Goal: Task Accomplishment & Management: Complete application form

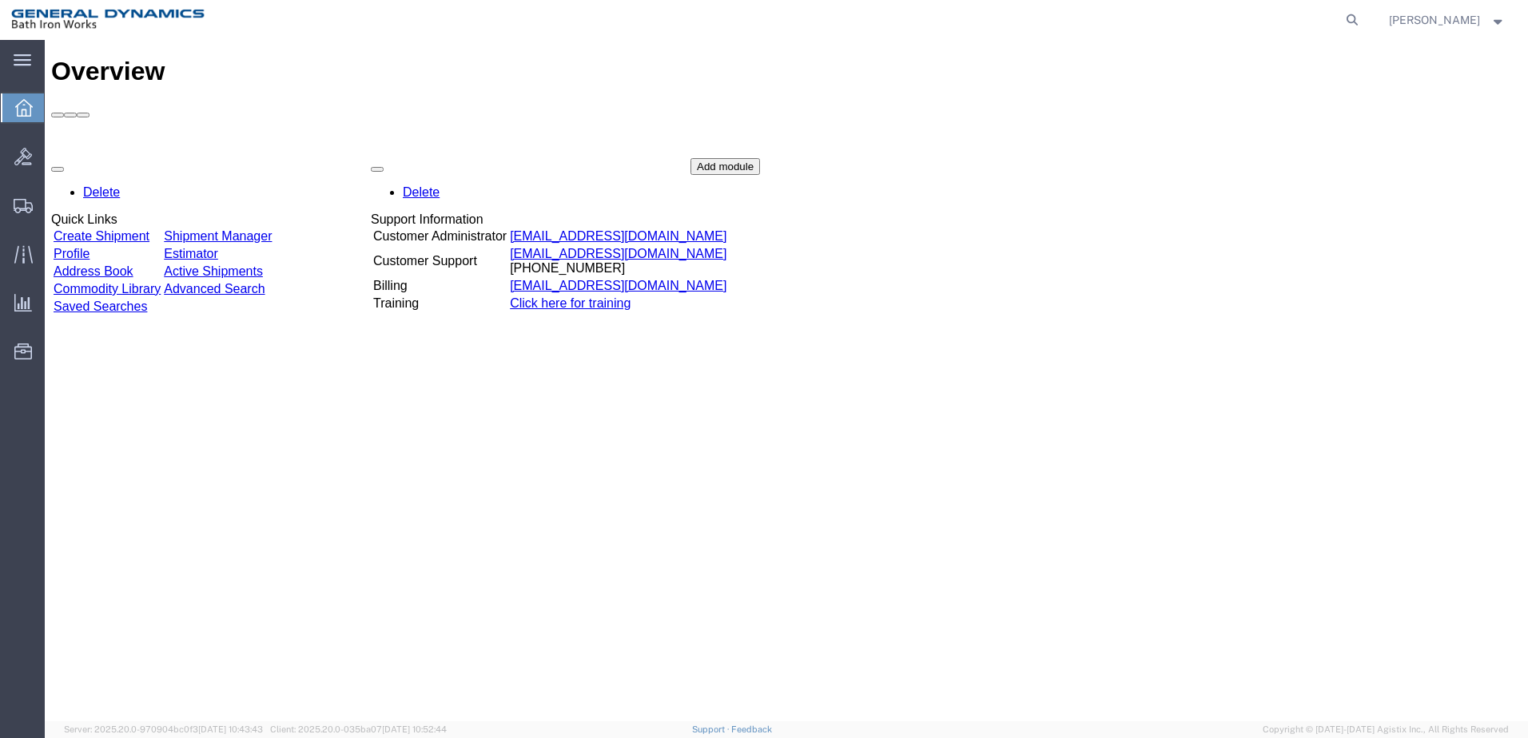
click at [148, 229] on link "Create Shipment" at bounding box center [102, 236] width 96 height 14
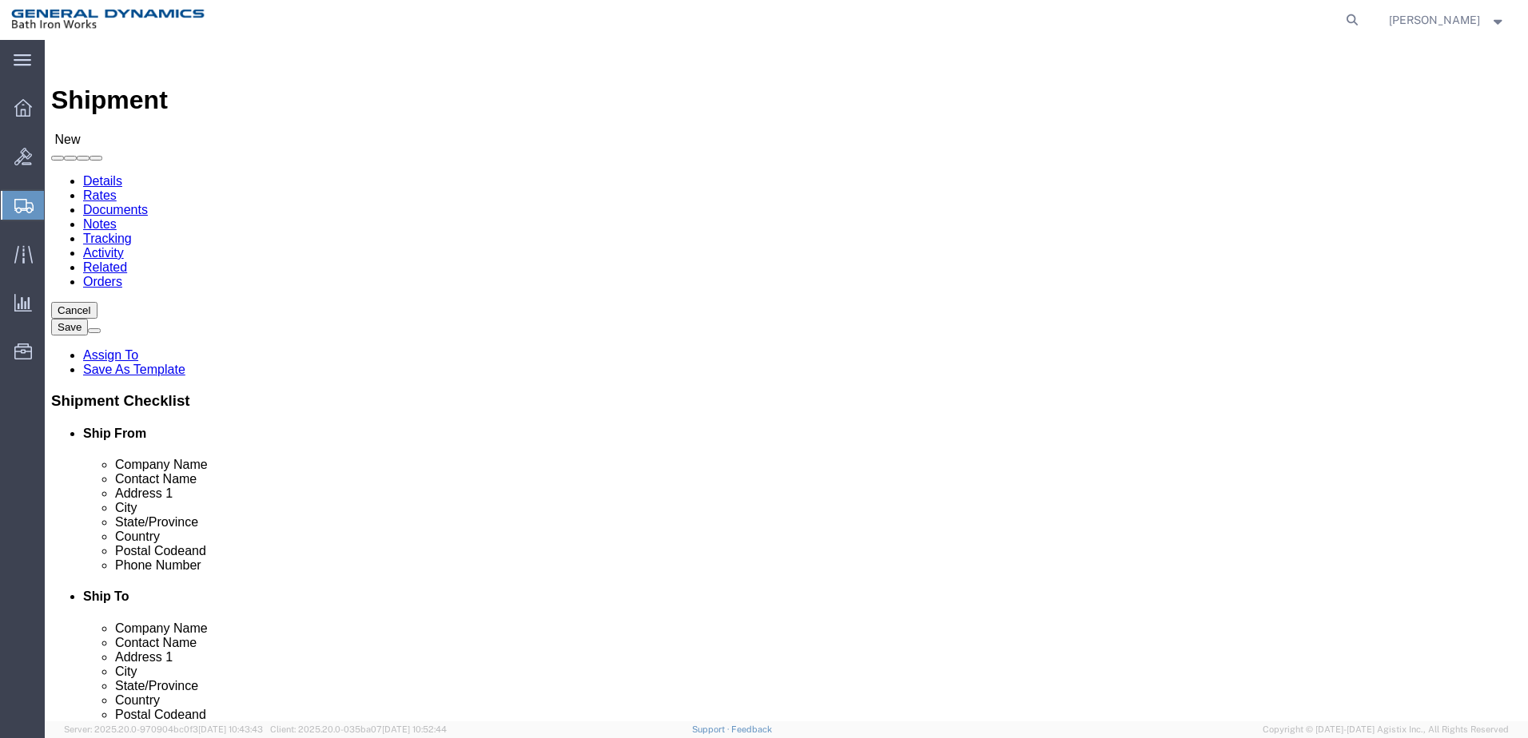
select select
click input "text"
type input "BATH IRON WORKS CORP"
click input "text"
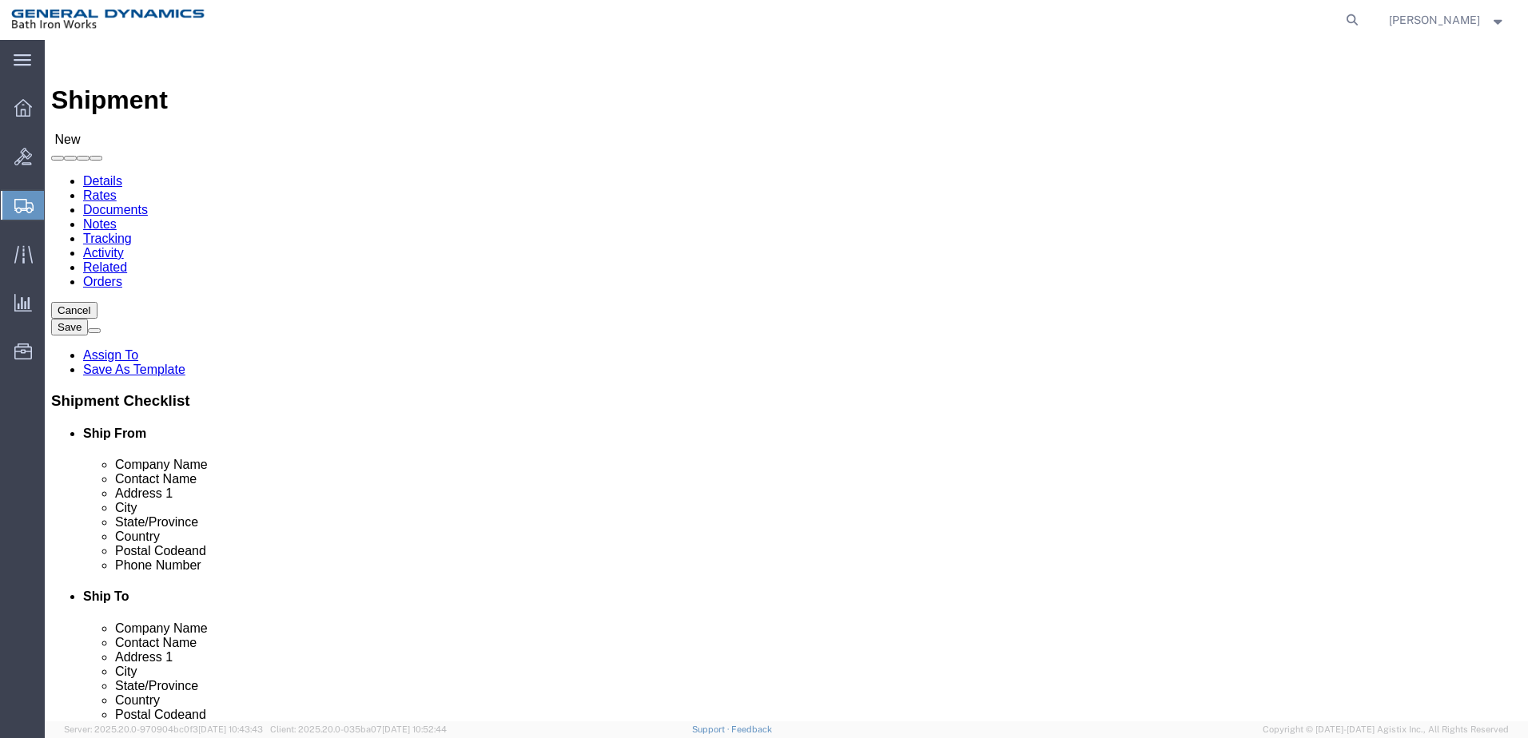
type input "[PERSON_NAME]"
click input "text"
type input "[GEOGRAPHIC_DATA][PERSON_NAME]"
select select
click input "text"
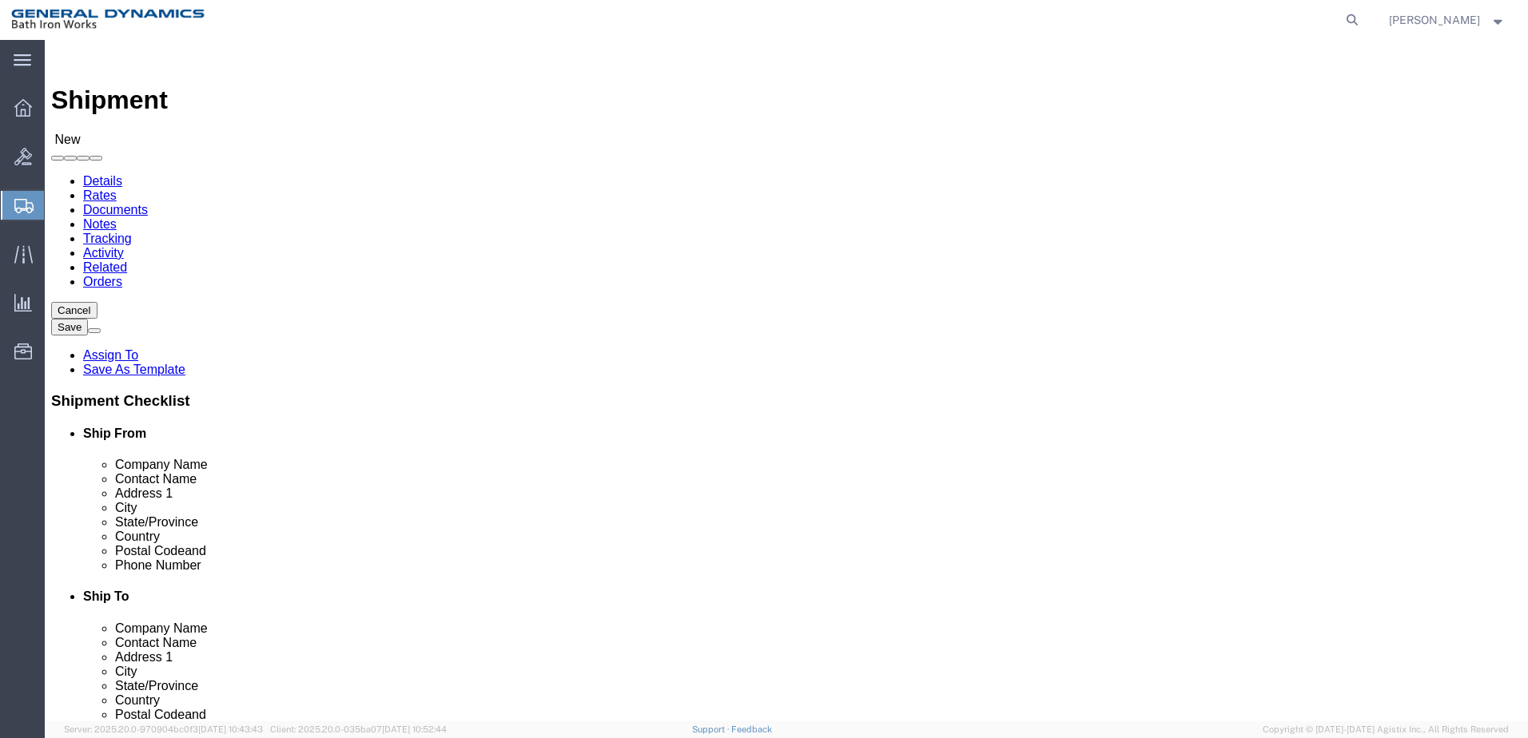
type input "BRUSWICK"
select select
select select "ME"
click input "text"
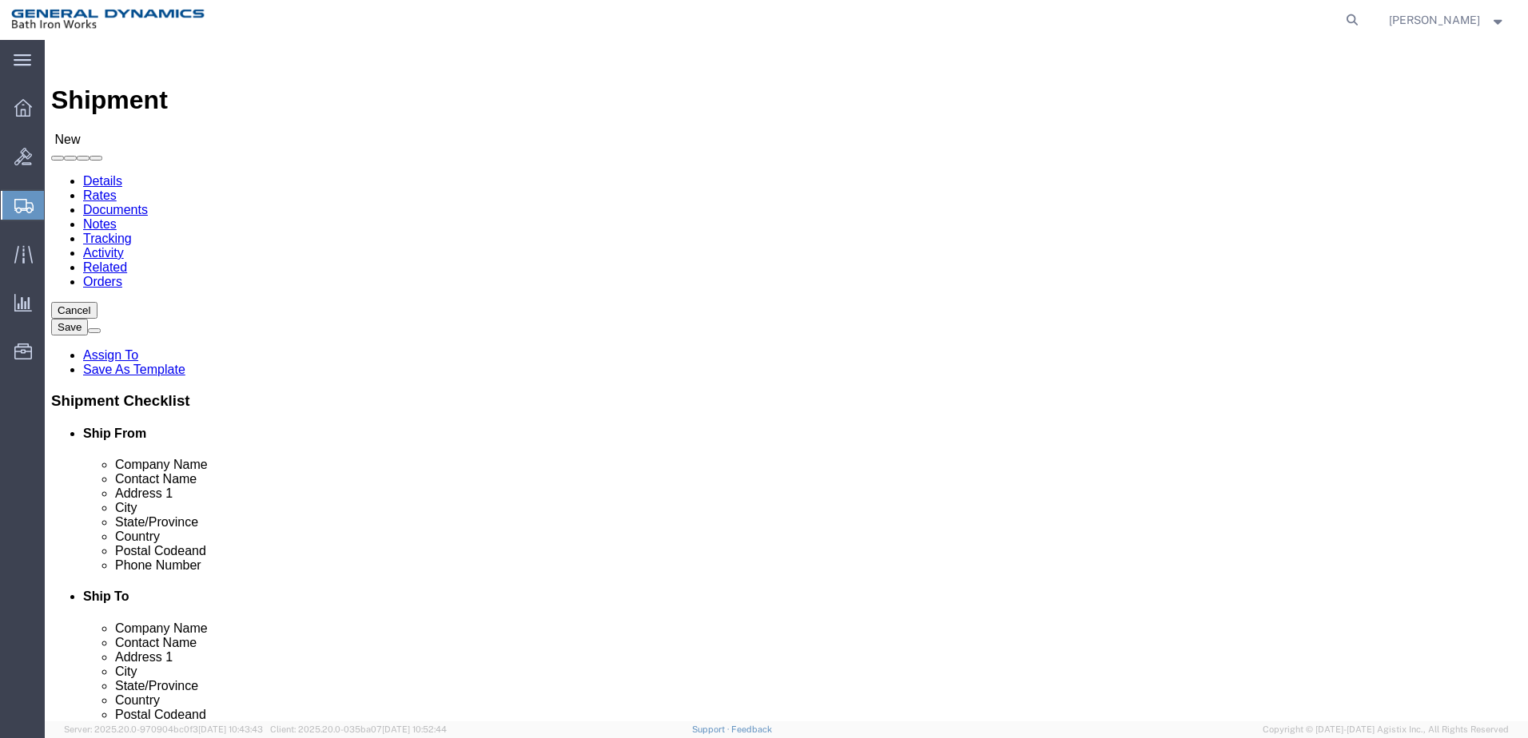
type input "04011"
select select
click input "text"
type input "[PHONE_NUMBER]"
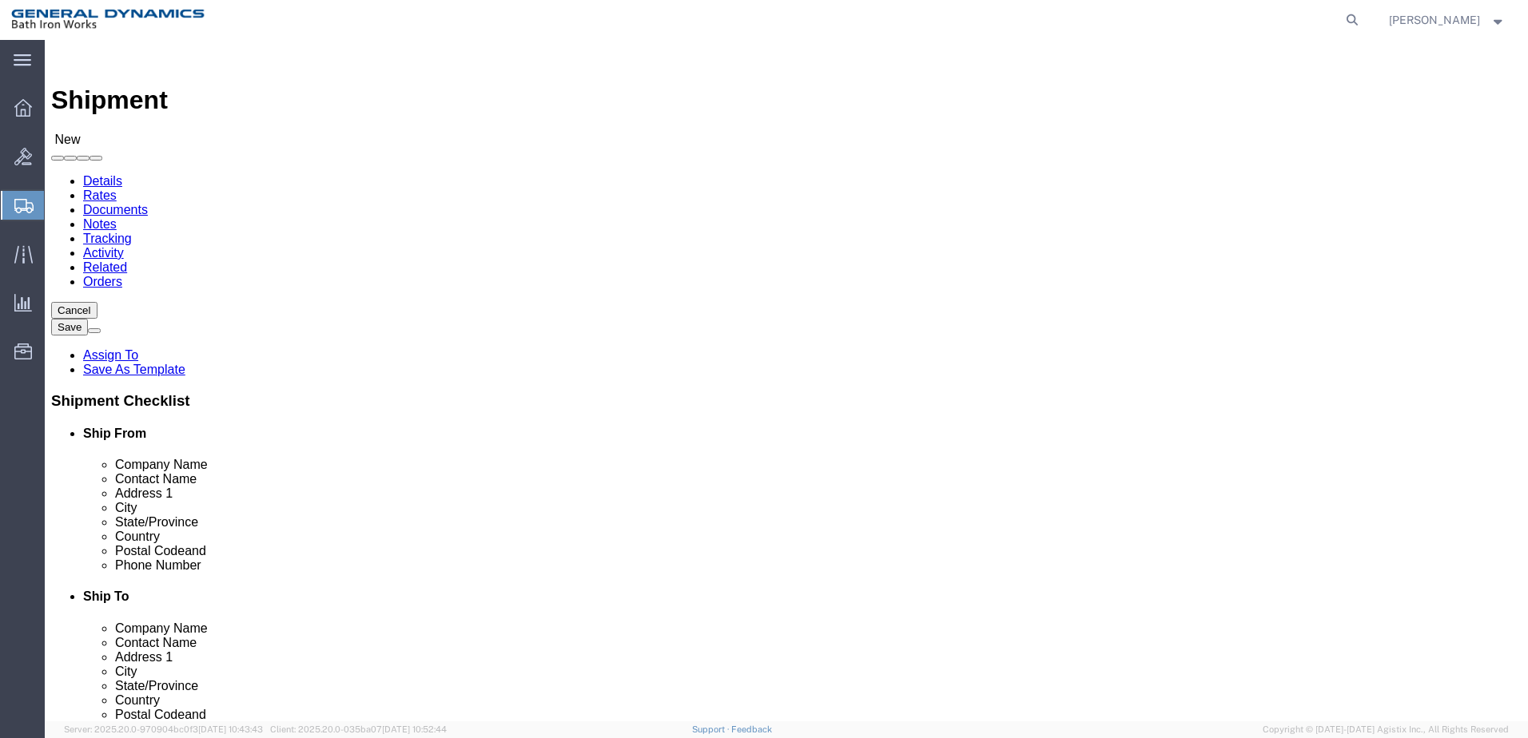
click input "text"
type input "THE HELLAN STRAINER"
click label "Contact Name"
click input "text"
type input "[PERSON_NAME]"
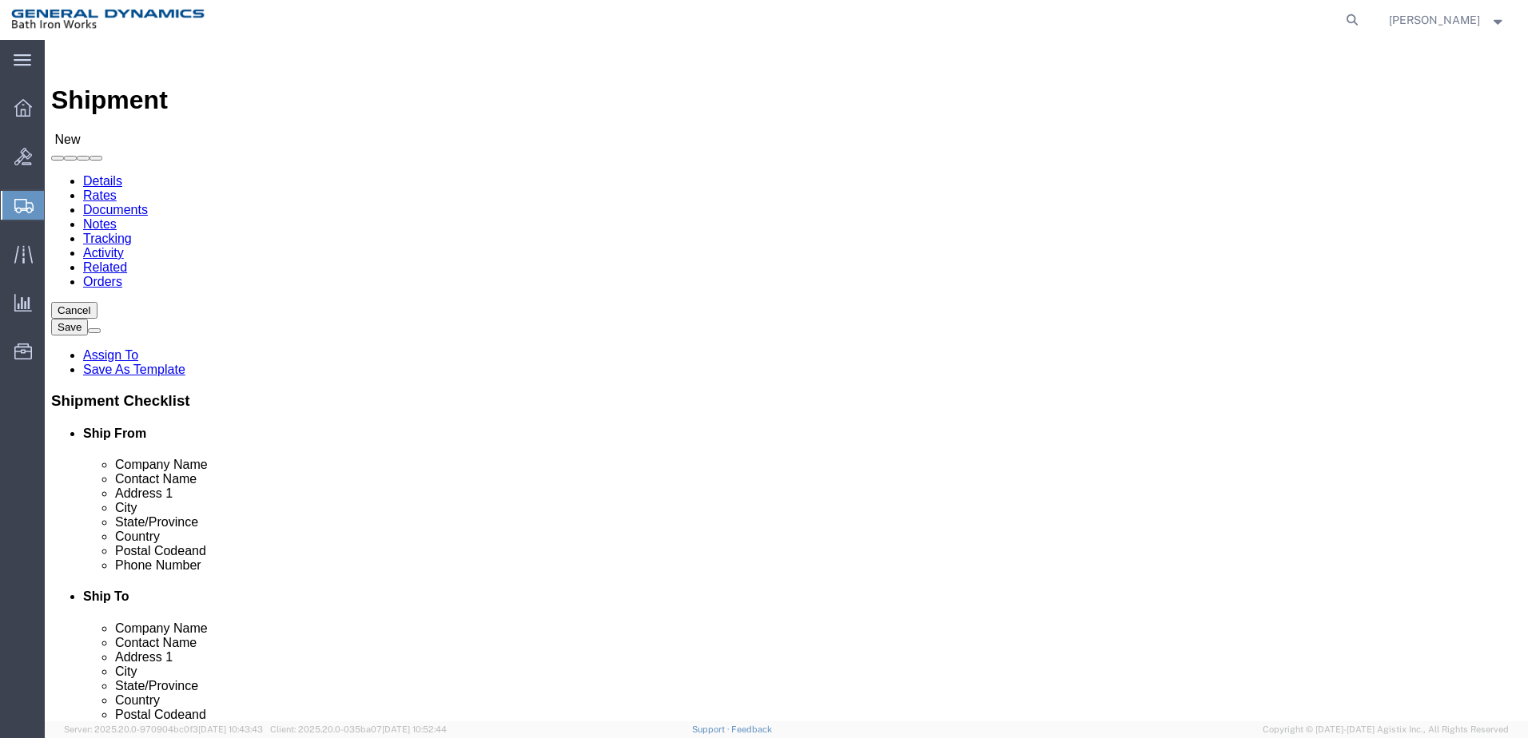
click input "text"
type input "[STREET_ADDRESS]"
select select
click input "text"
type input "[GEOGRAPHIC_DATA]"
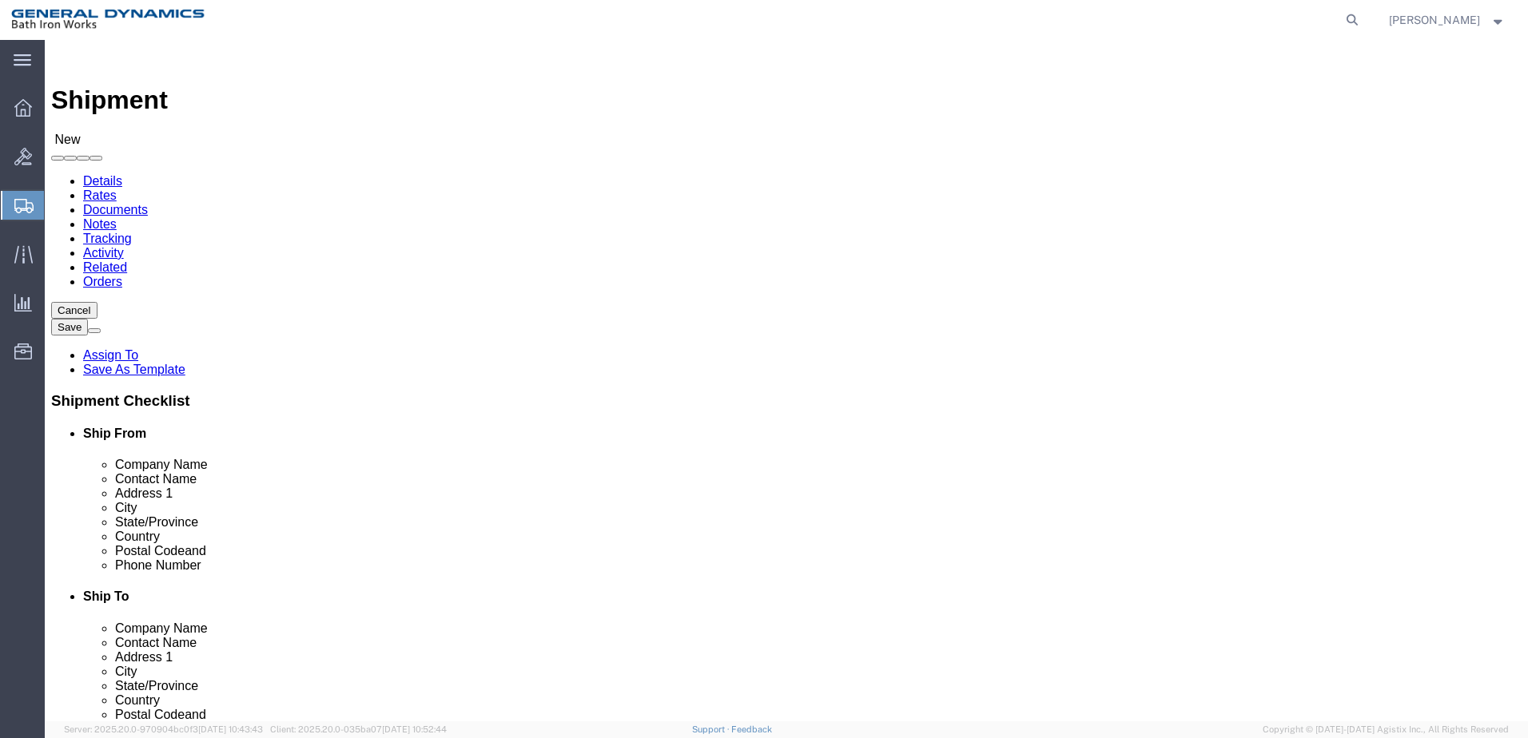
select select
click div "Cancel Save Assign To Save As Template Shipment Checklist Ship From Company Nam…"
click input "Postal Code"
type input "44104"
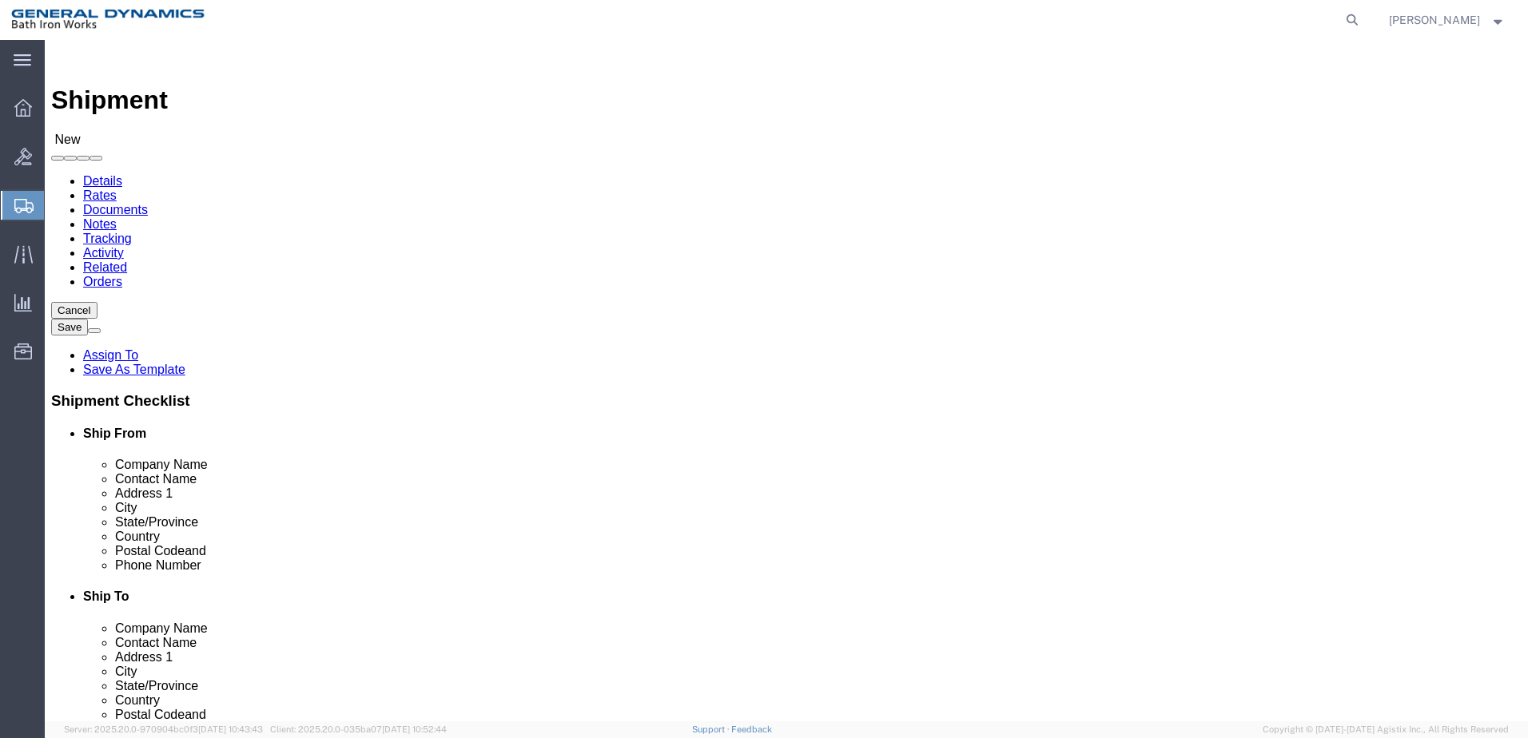
select select
select select "OH"
click input "text"
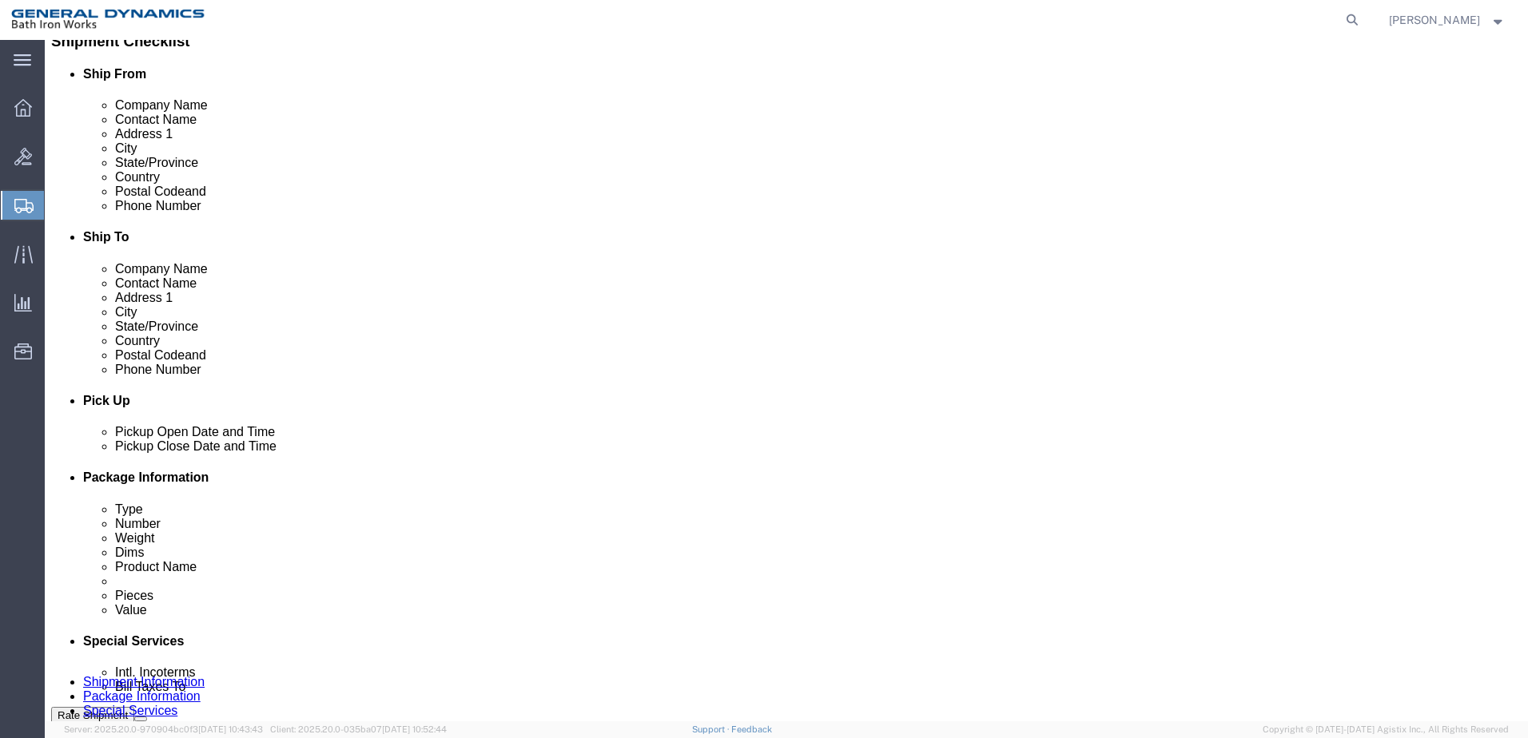
scroll to position [399, 0]
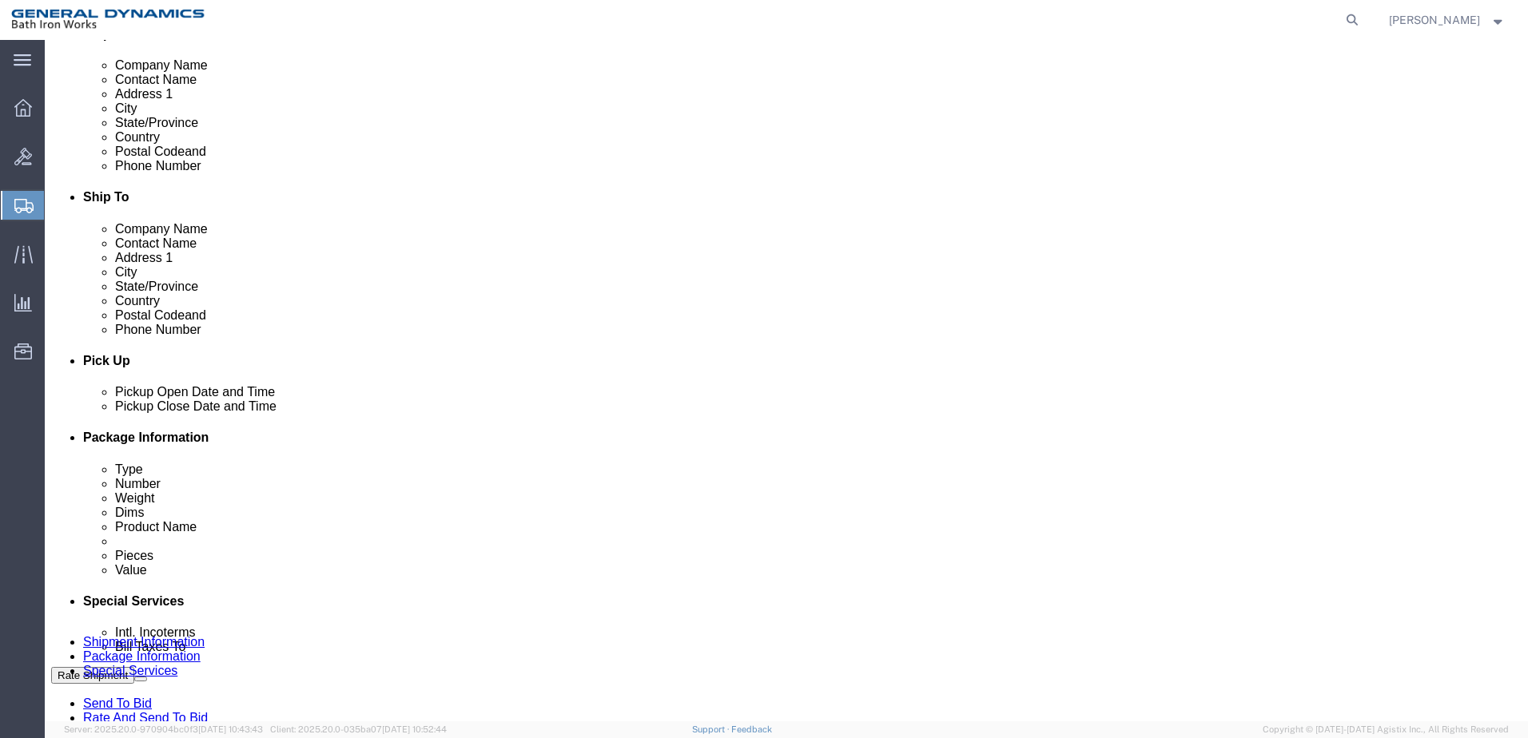
type input "[PHONE_NUMBER]"
click label "Pickup Open Date and Time"
click div "[DATE] 9:00 AM"
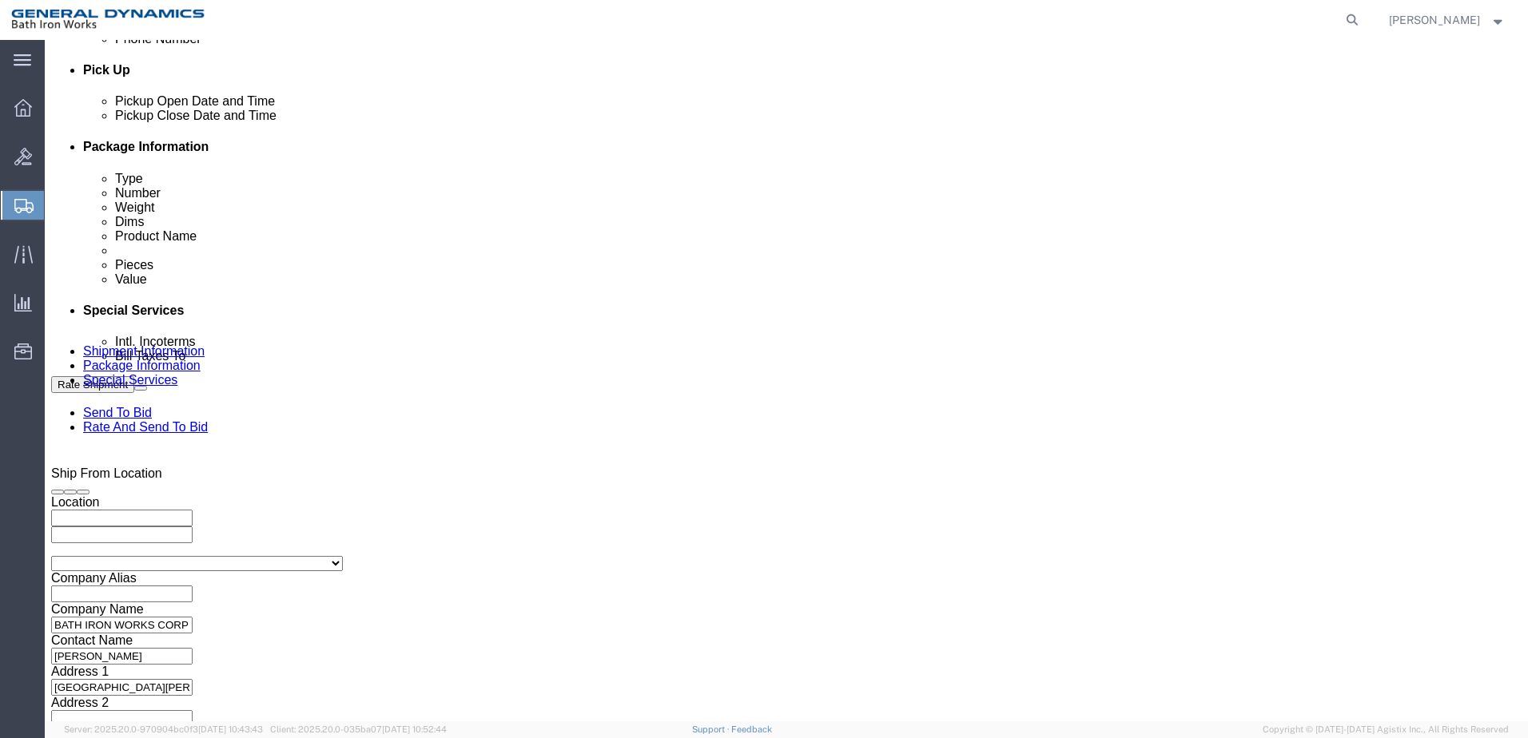
type input "9:30 AM"
click button "Apply"
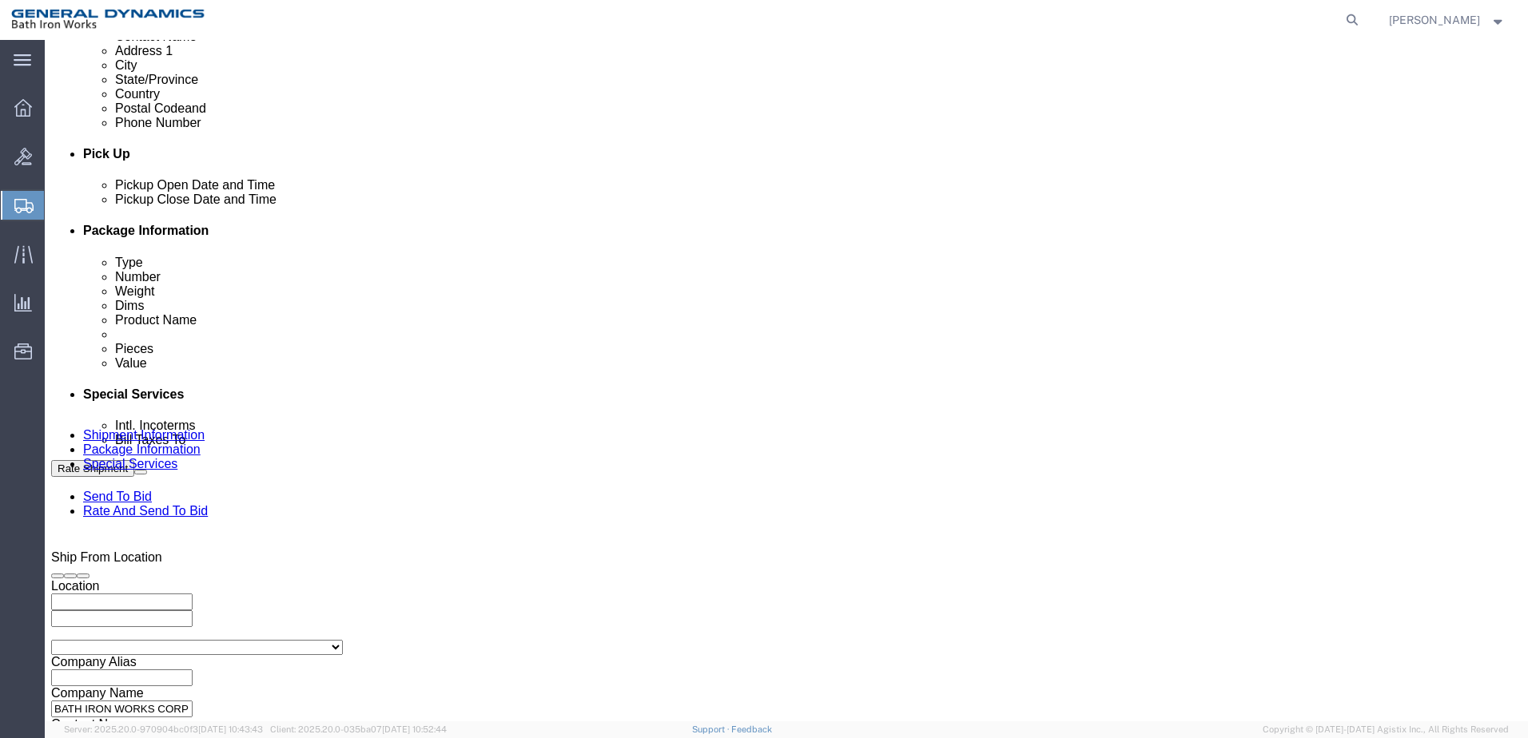
scroll to position [451, 0]
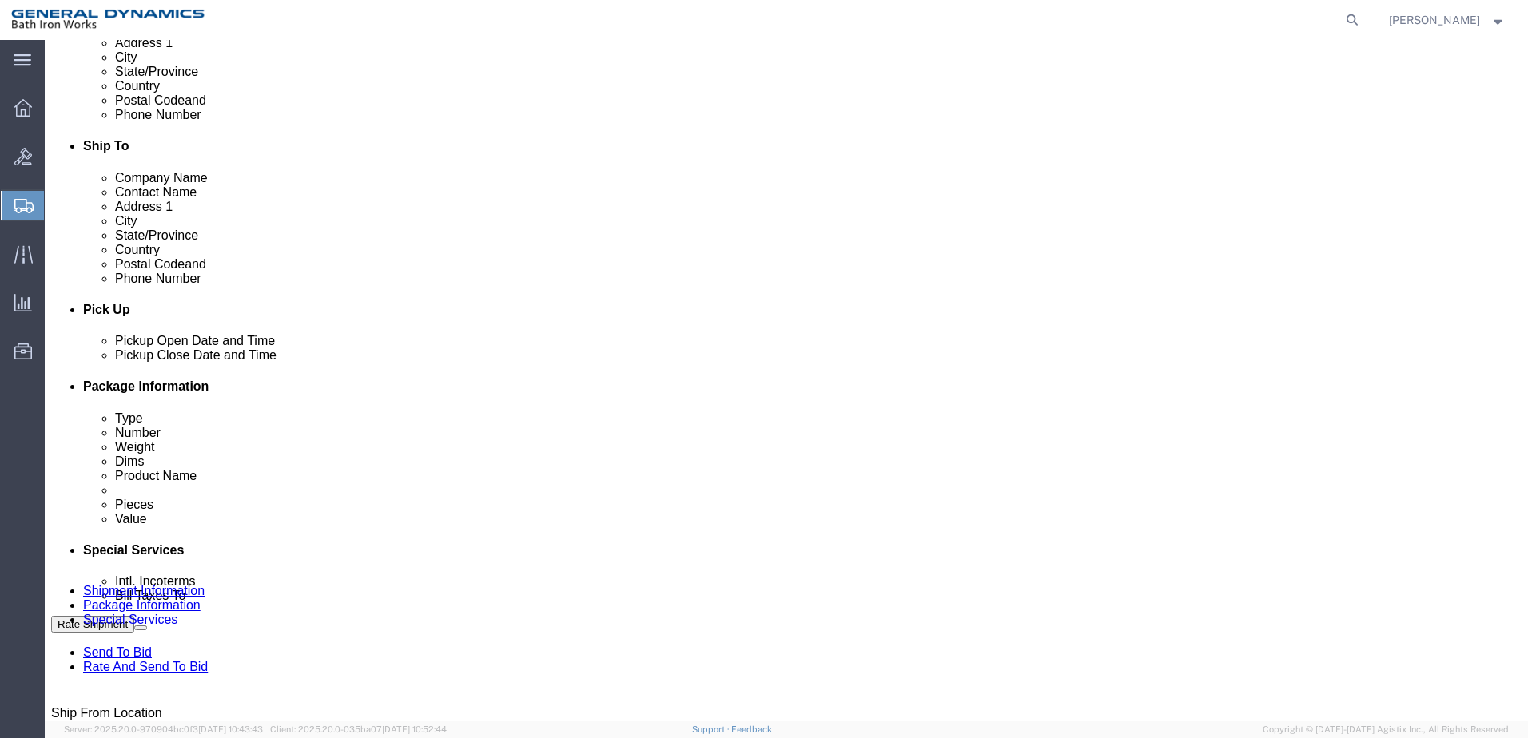
click label "Pickup Close Date and Time"
click div "[DATE] 10:00 AM"
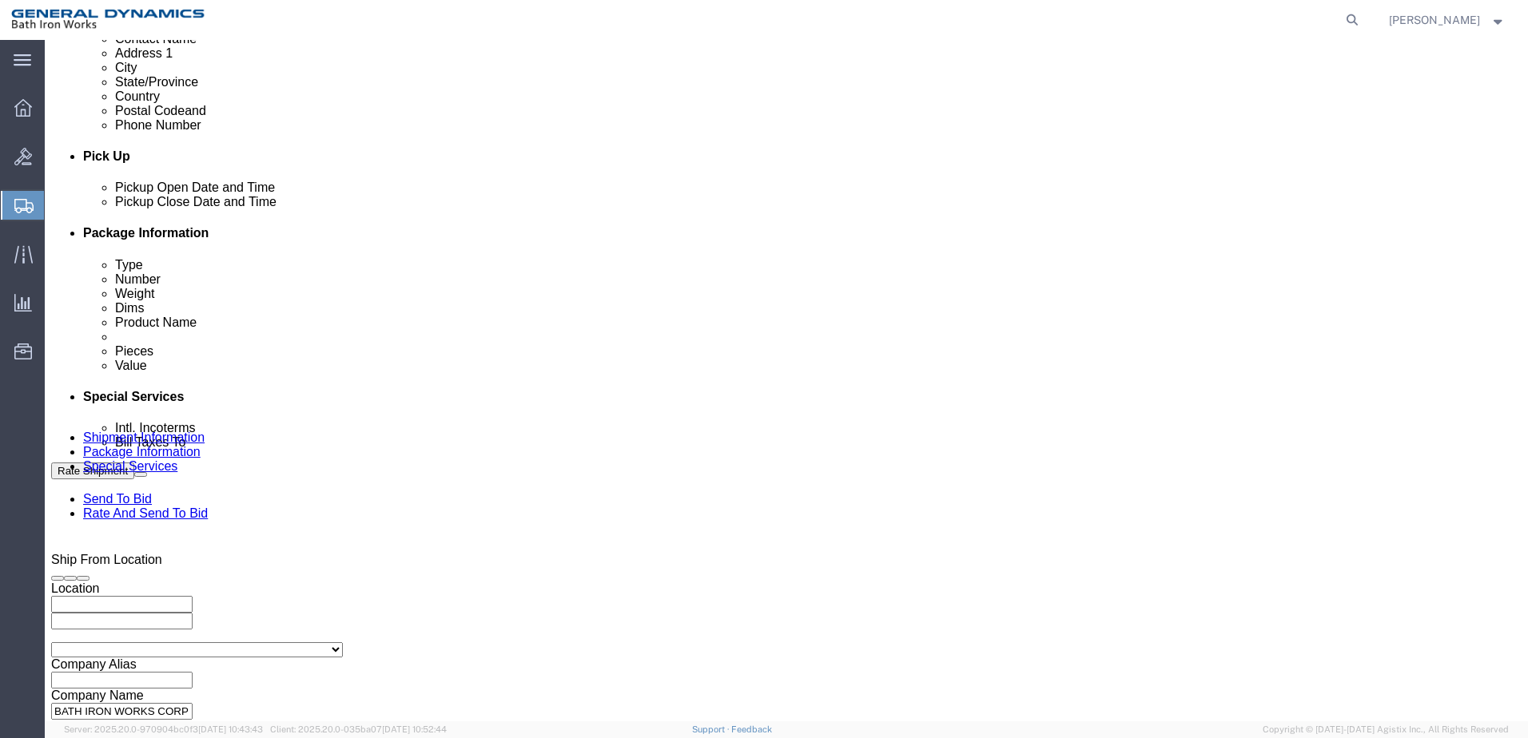
scroll to position [610, 0]
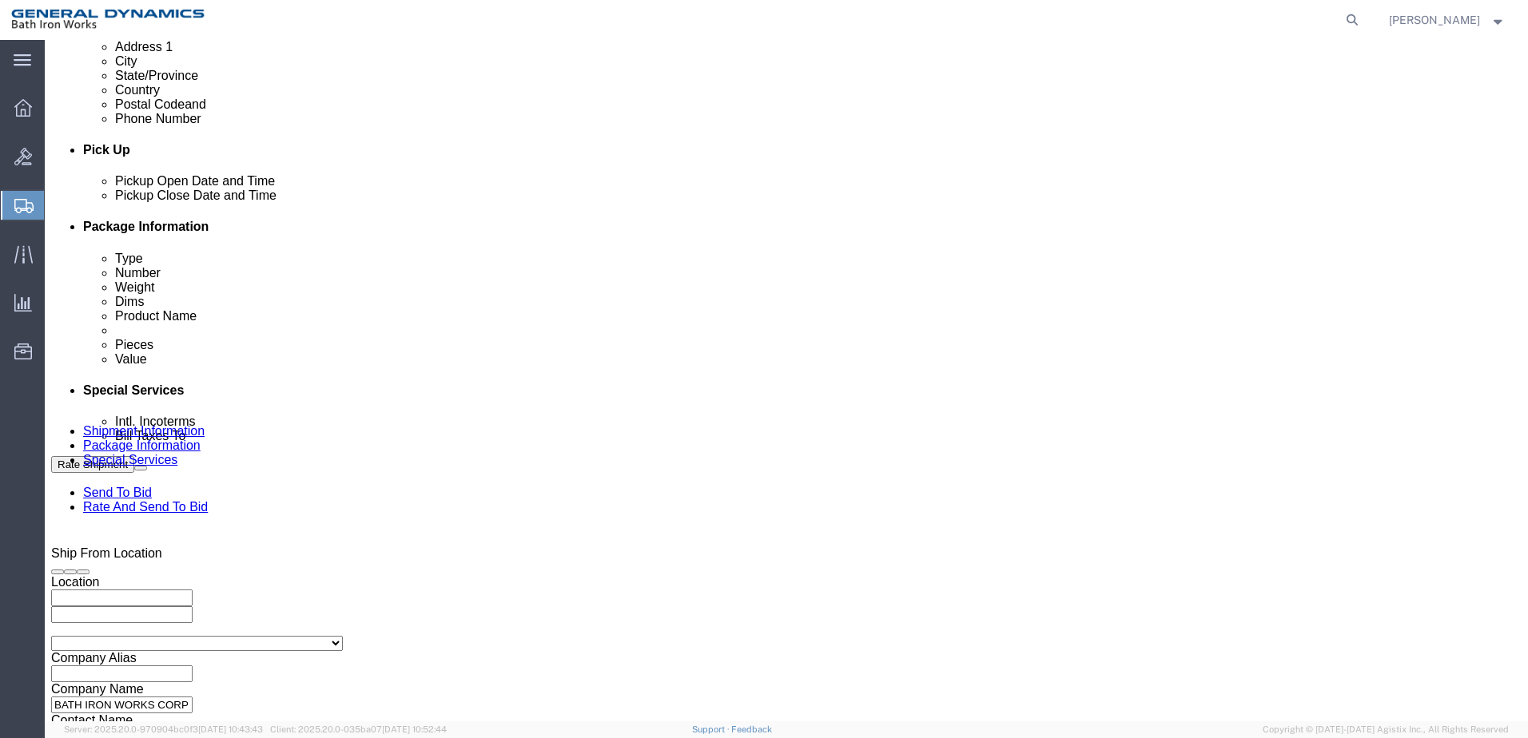
type input "2:00 PM"
click button "Apply"
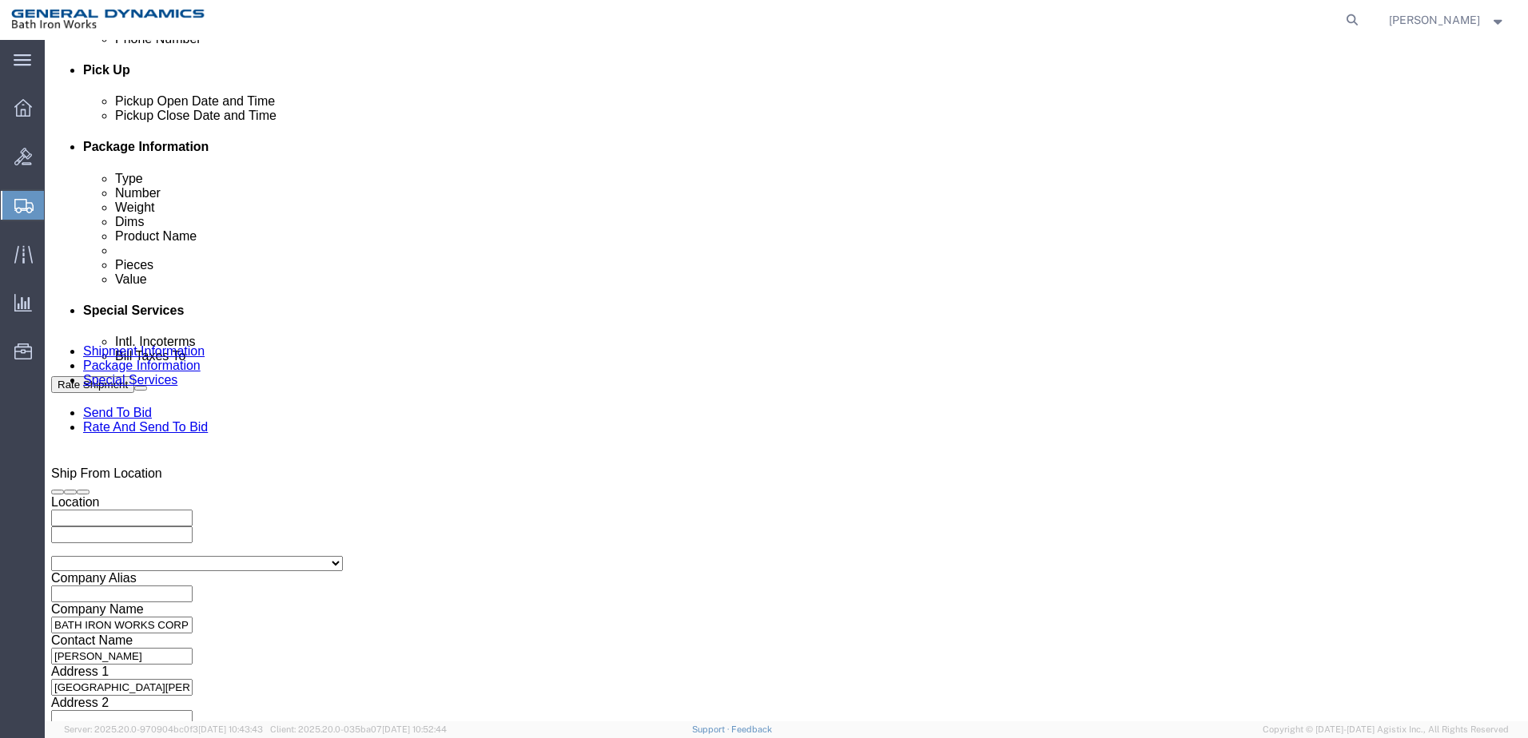
click button "Continue"
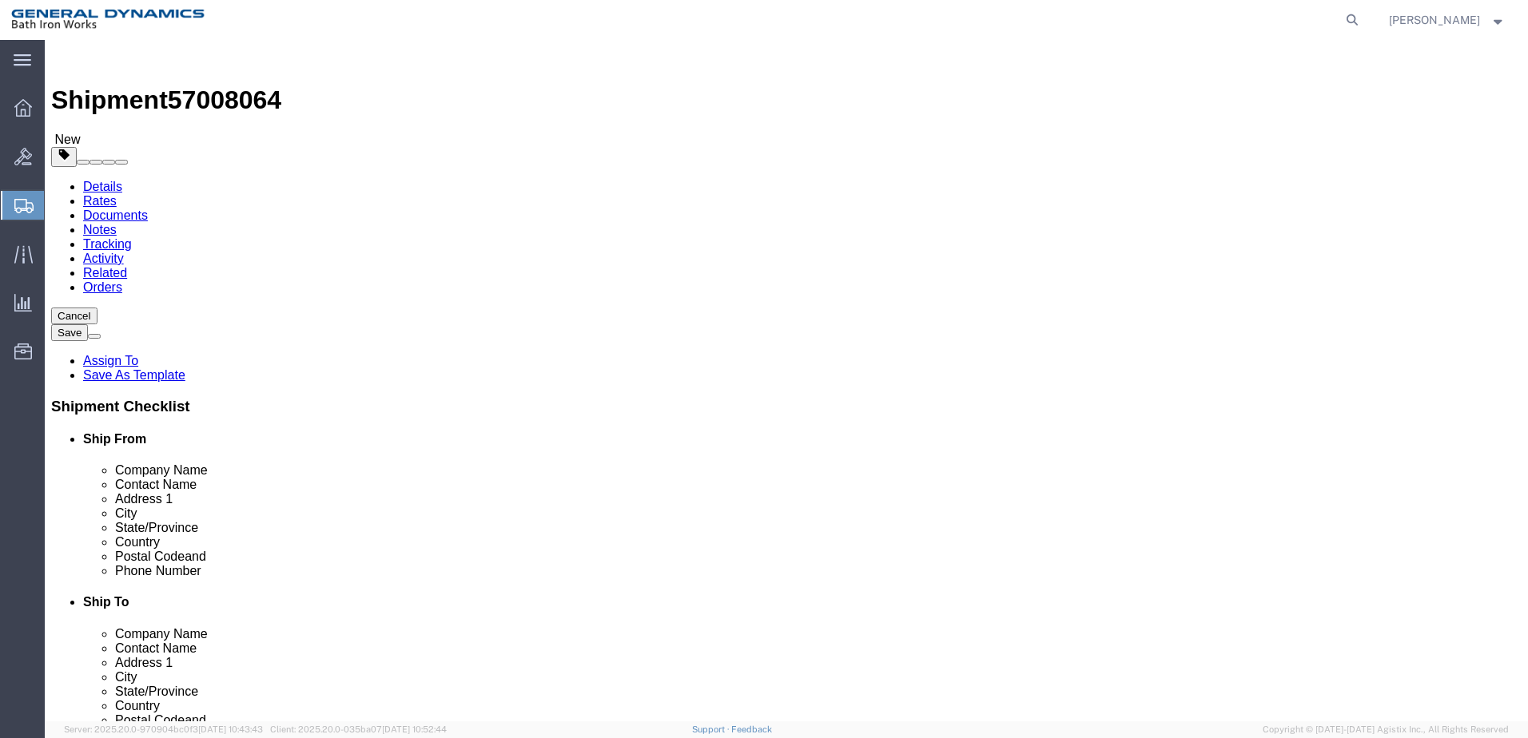
click select "Select Bale(s) Basket(s) Bolt(s) Bottle(s) Buckets Bulk Bundle(s) Can(s) Cardbo…"
click div "x Package Type Select Bale(s) Basket(s) Bolt(s) Bottle(s) Buckets Bulk Bundle(s…"
click select "Select Bale(s) Basket(s) Bolt(s) Bottle(s) Buckets Bulk Bundle(s) Can(s) Cardbo…"
select select "PSNS"
click select "Select Bale(s) Basket(s) Bolt(s) Bottle(s) Buckets Bulk Bundle(s) Can(s) Cardbo…"
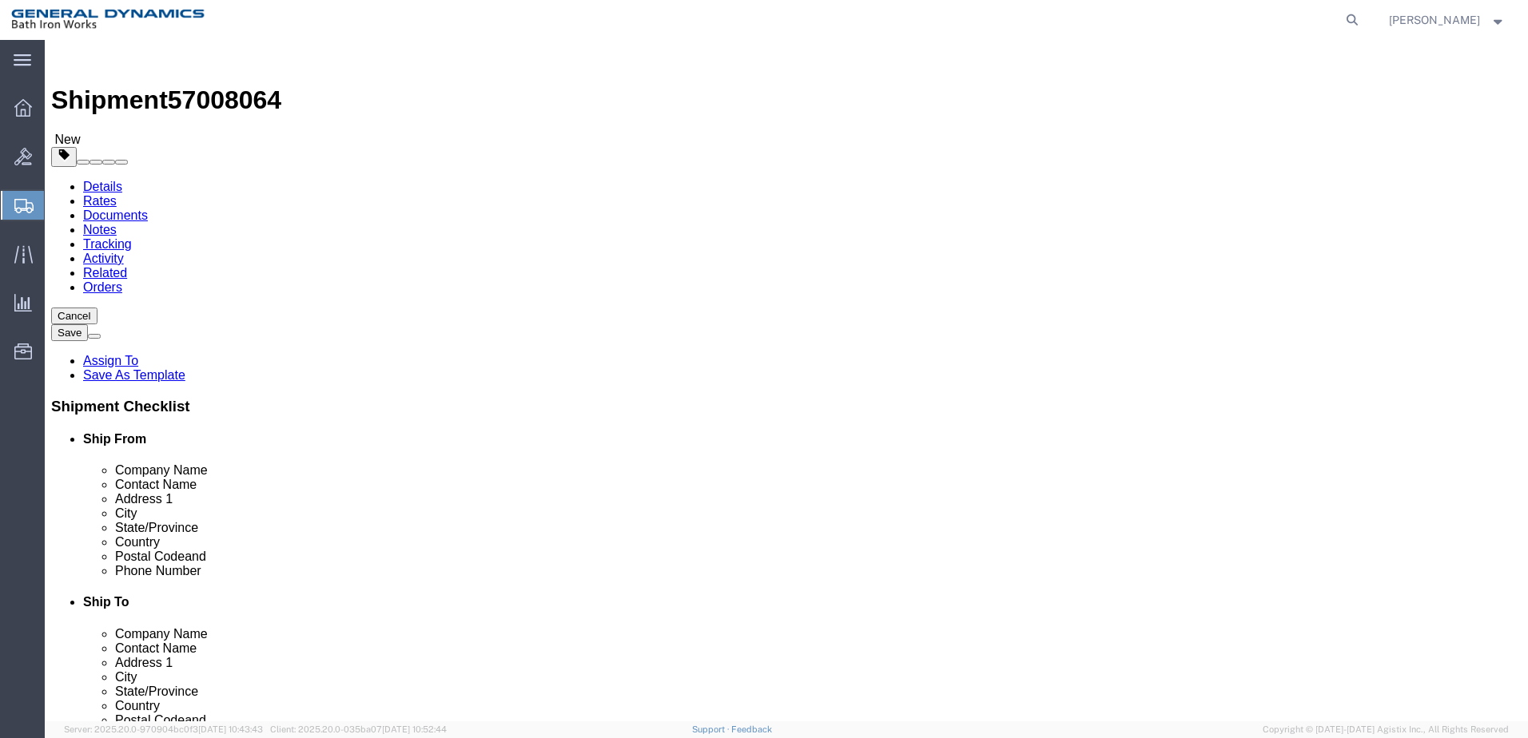
click input "text"
type input "48"
type input "40"
type input "60"
drag, startPoint x: 250, startPoint y: 400, endPoint x: 198, endPoint y: 399, distance: 51.9
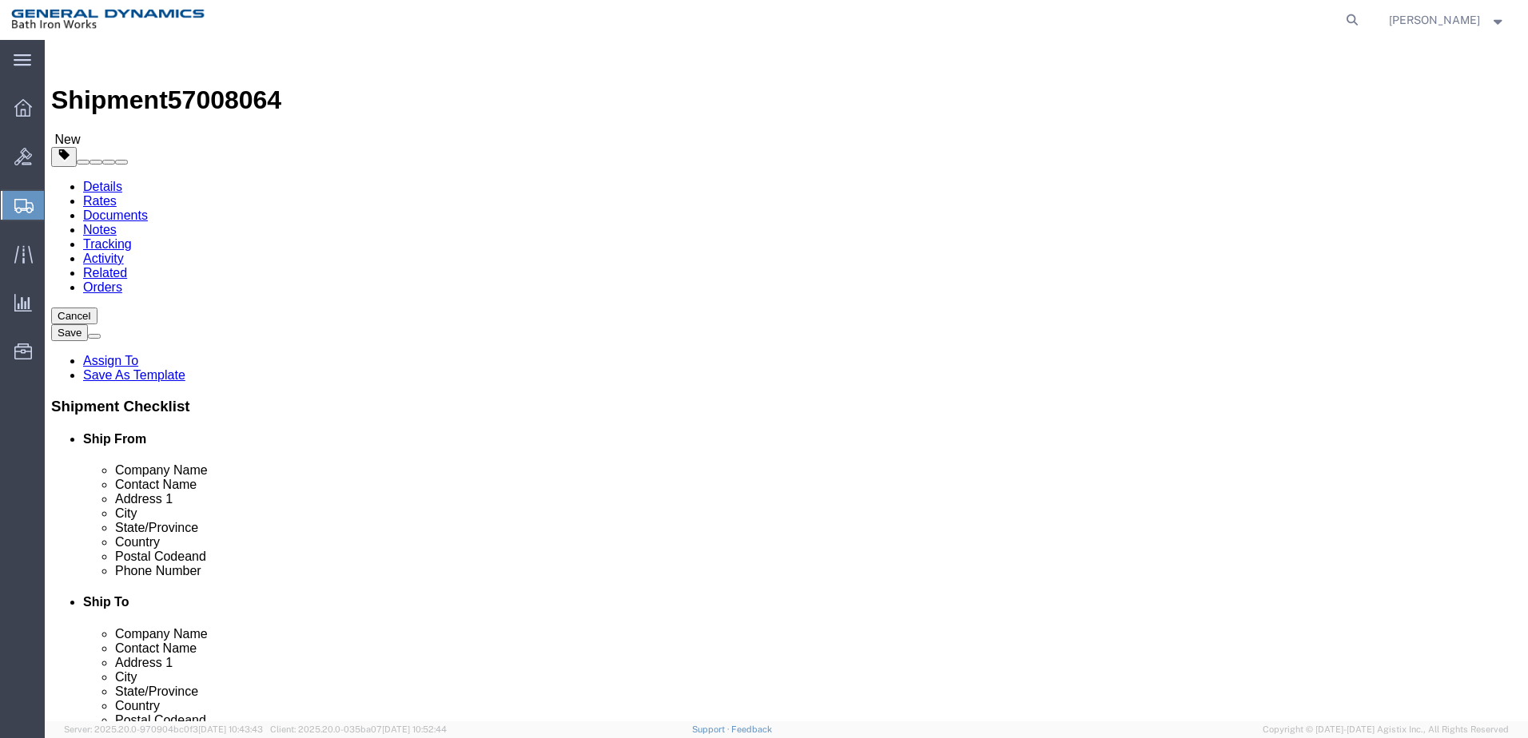
click div "Weight 0.00 Select kgs lbs Ship. t°"
type input "262"
click div "1 x Pallet(s) Standard (Not Stackable) Package Type Select Bale(s) Basket(s) Bo…"
click span
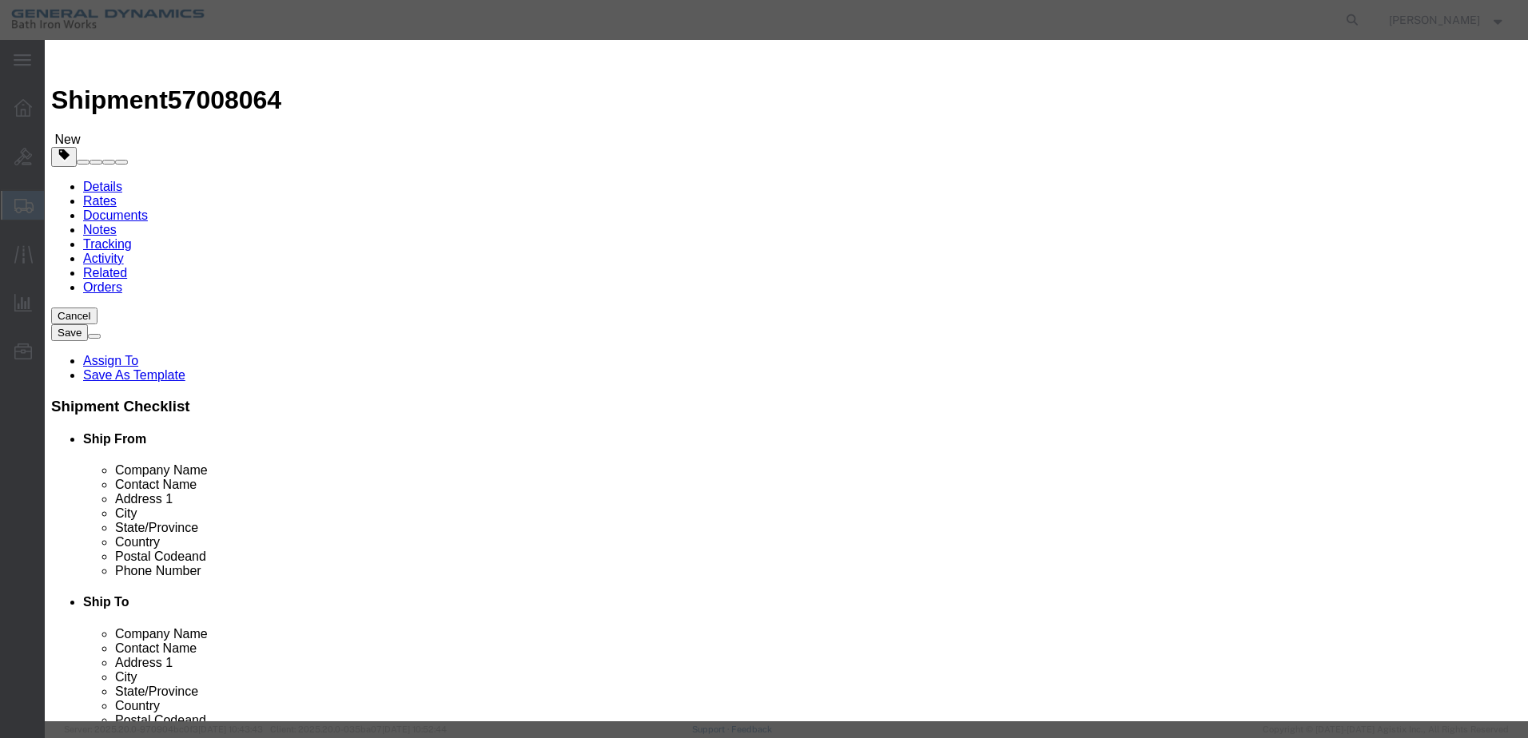
click input "text"
type input "REEL"
type input "1"
click input "text"
type input "1"
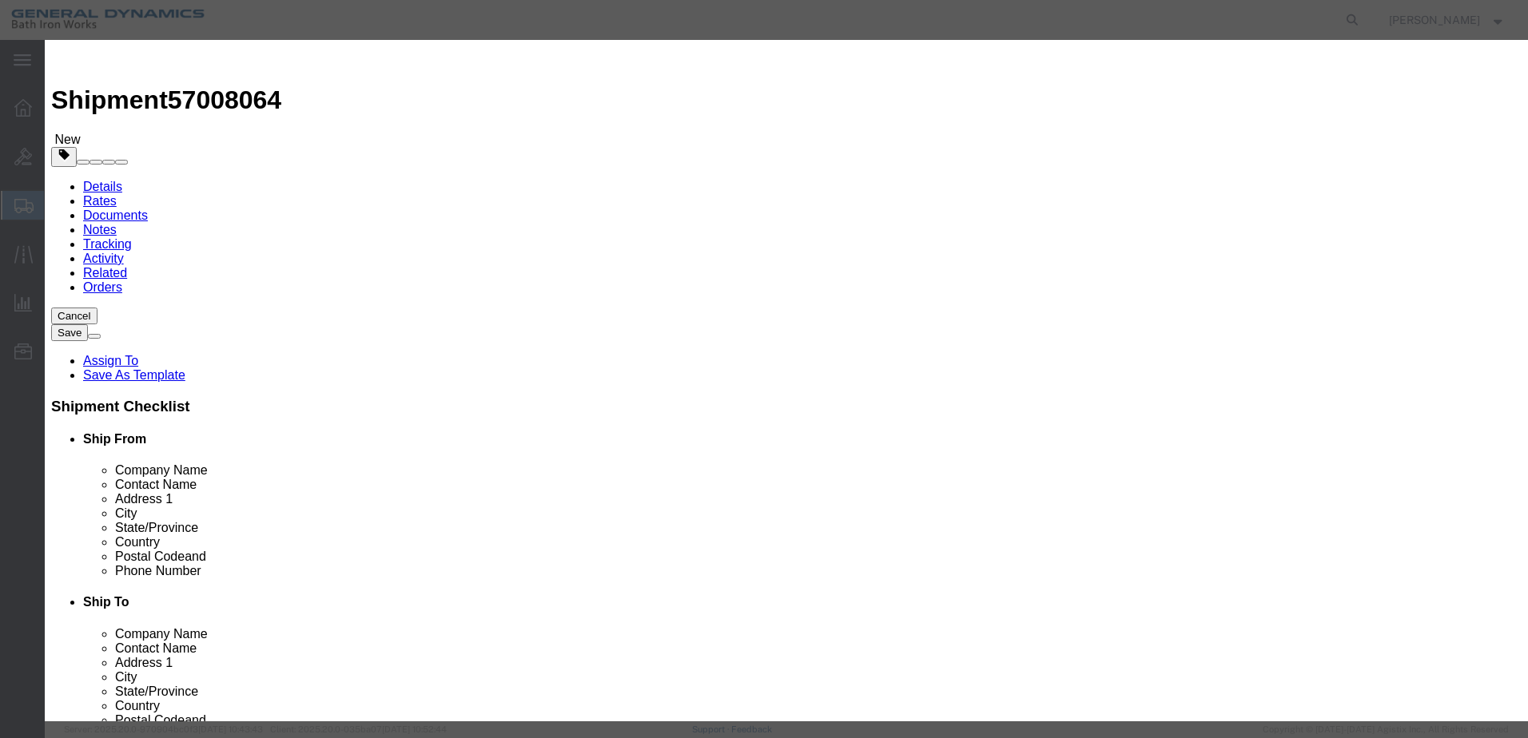
click label "Model"
click select "Select 50 55 60 65 70 85 92.5 100 125 175 250 300 400"
select select "55"
click select "Select 50 55 60 65 70 85 92.5 100 125 175 250 300 400"
click button "Save & Close"
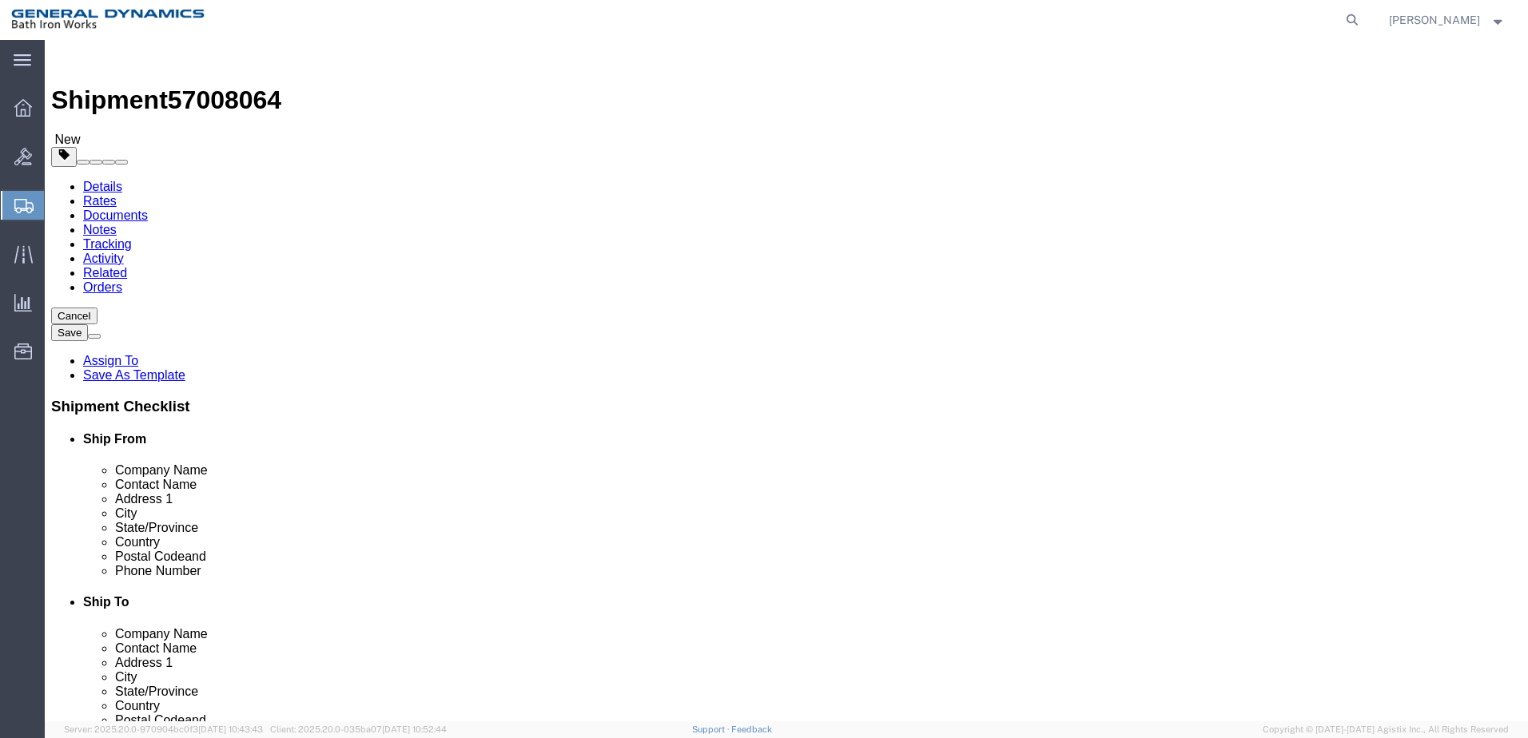
click button "Continue"
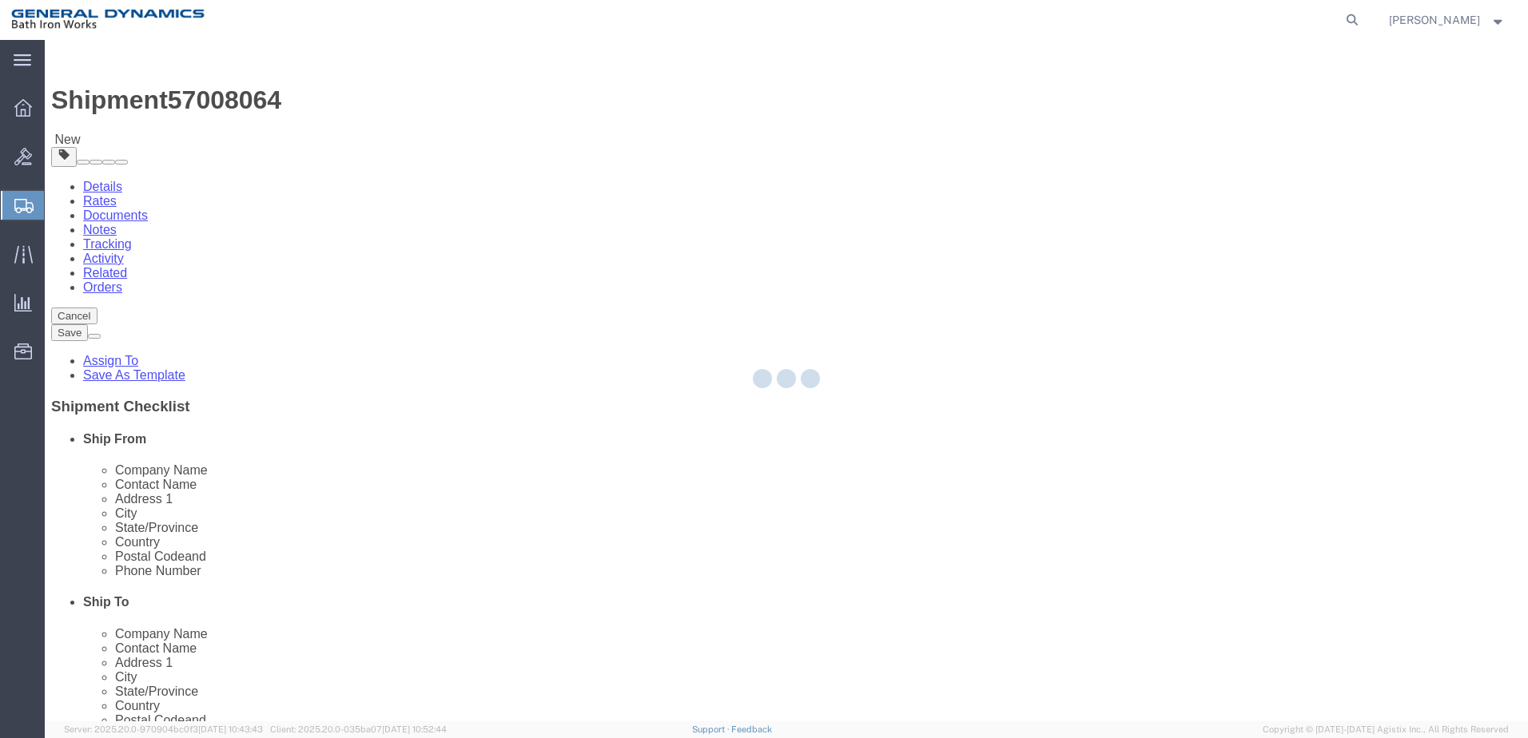
select select
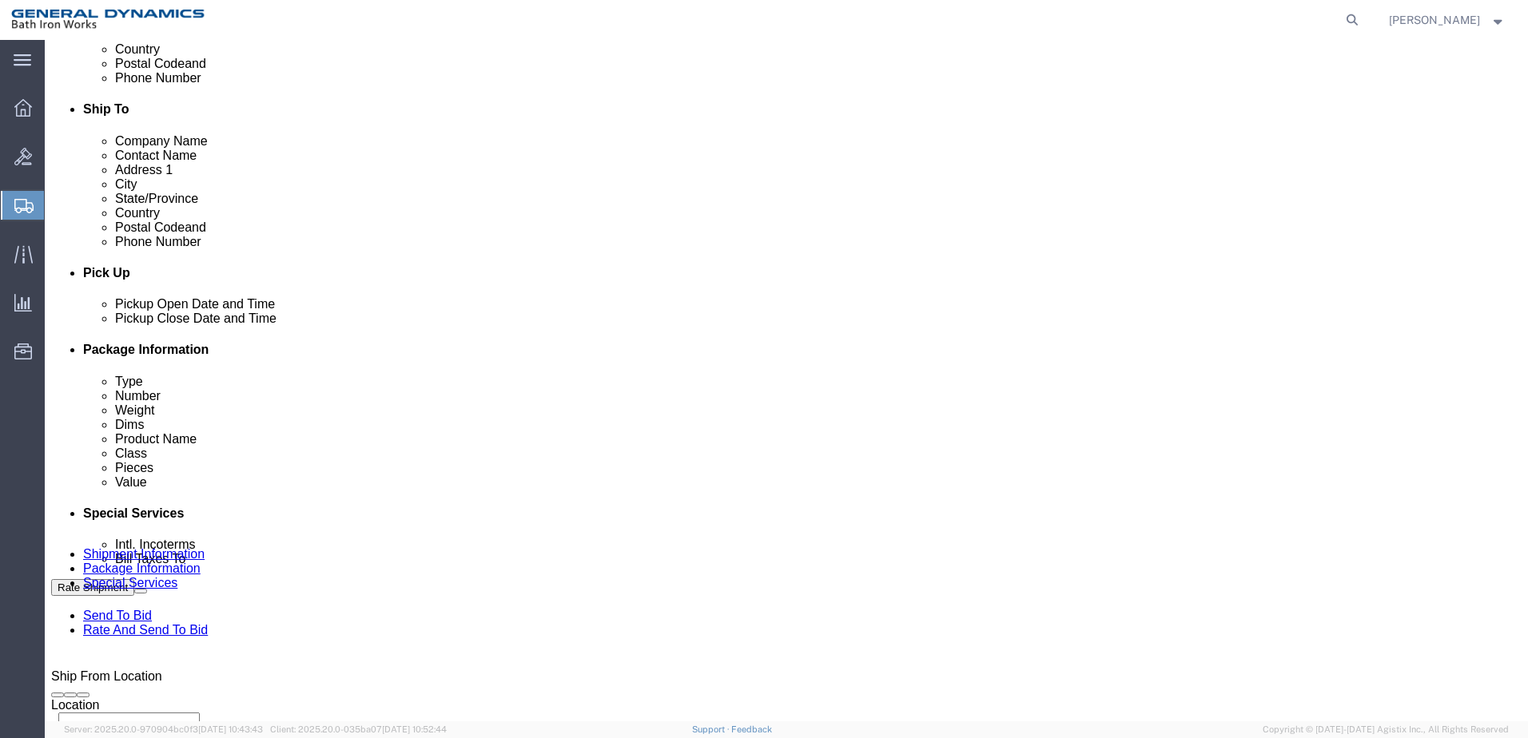
scroll to position [559, 0]
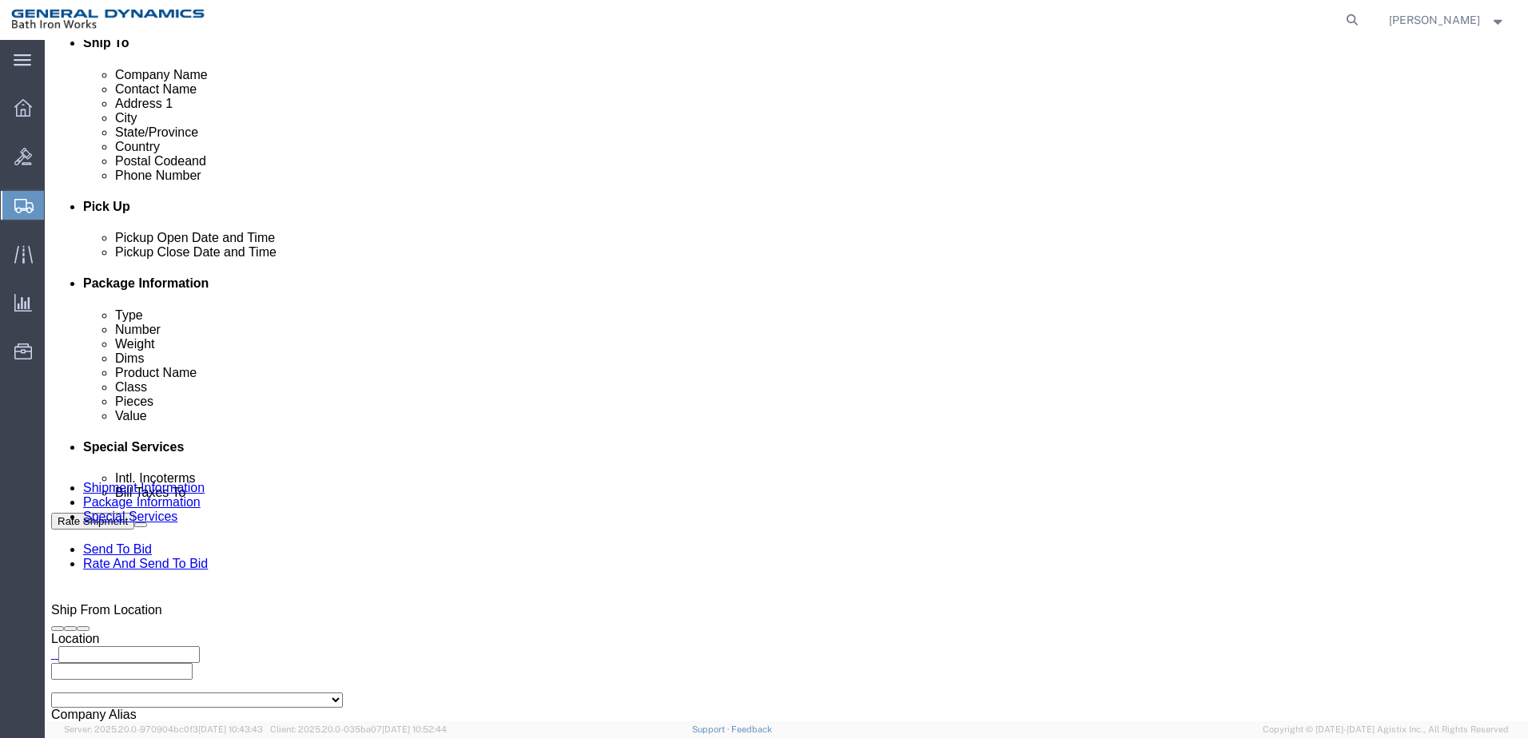
click select "Select Recipient Account Sender/Shipper Third Party Account"
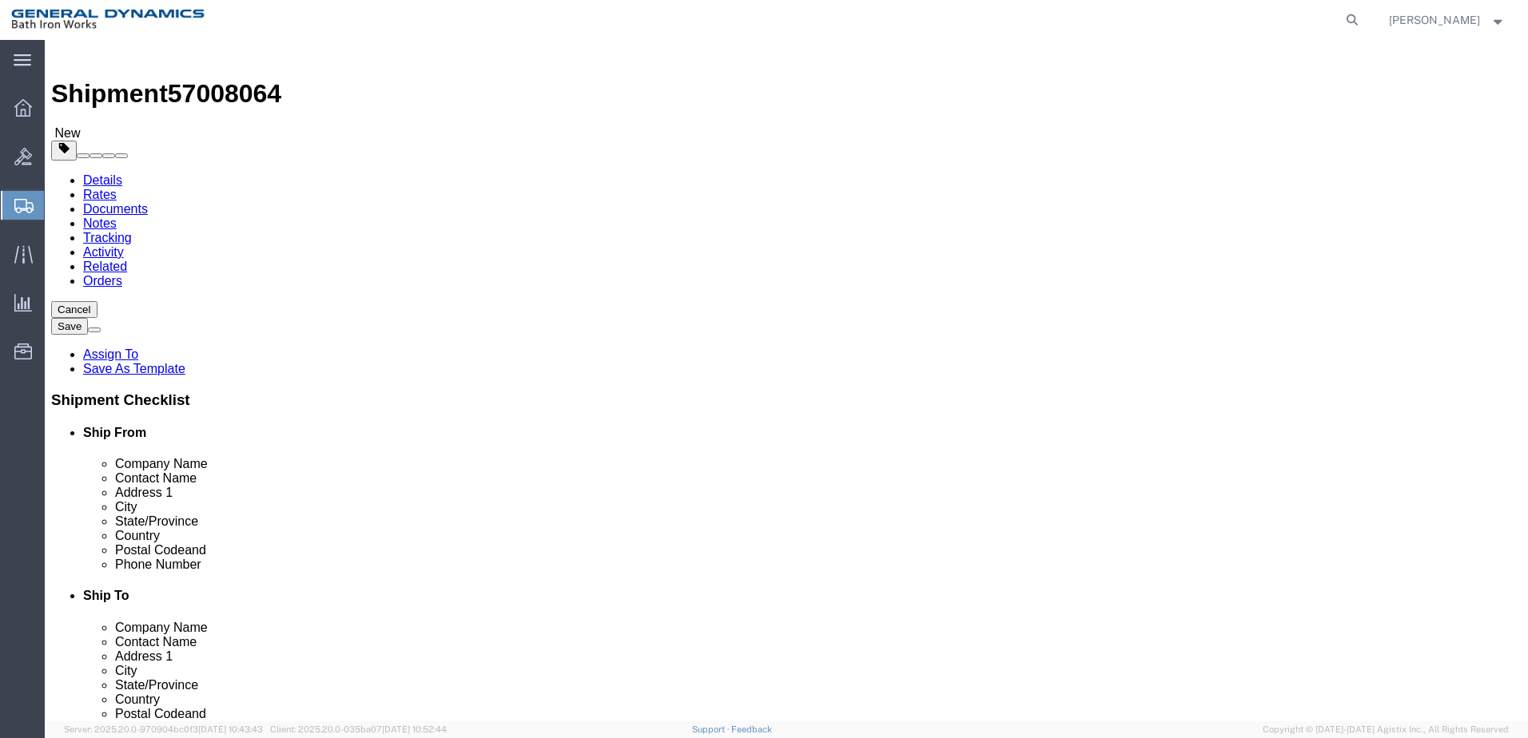
scroll to position [0, 0]
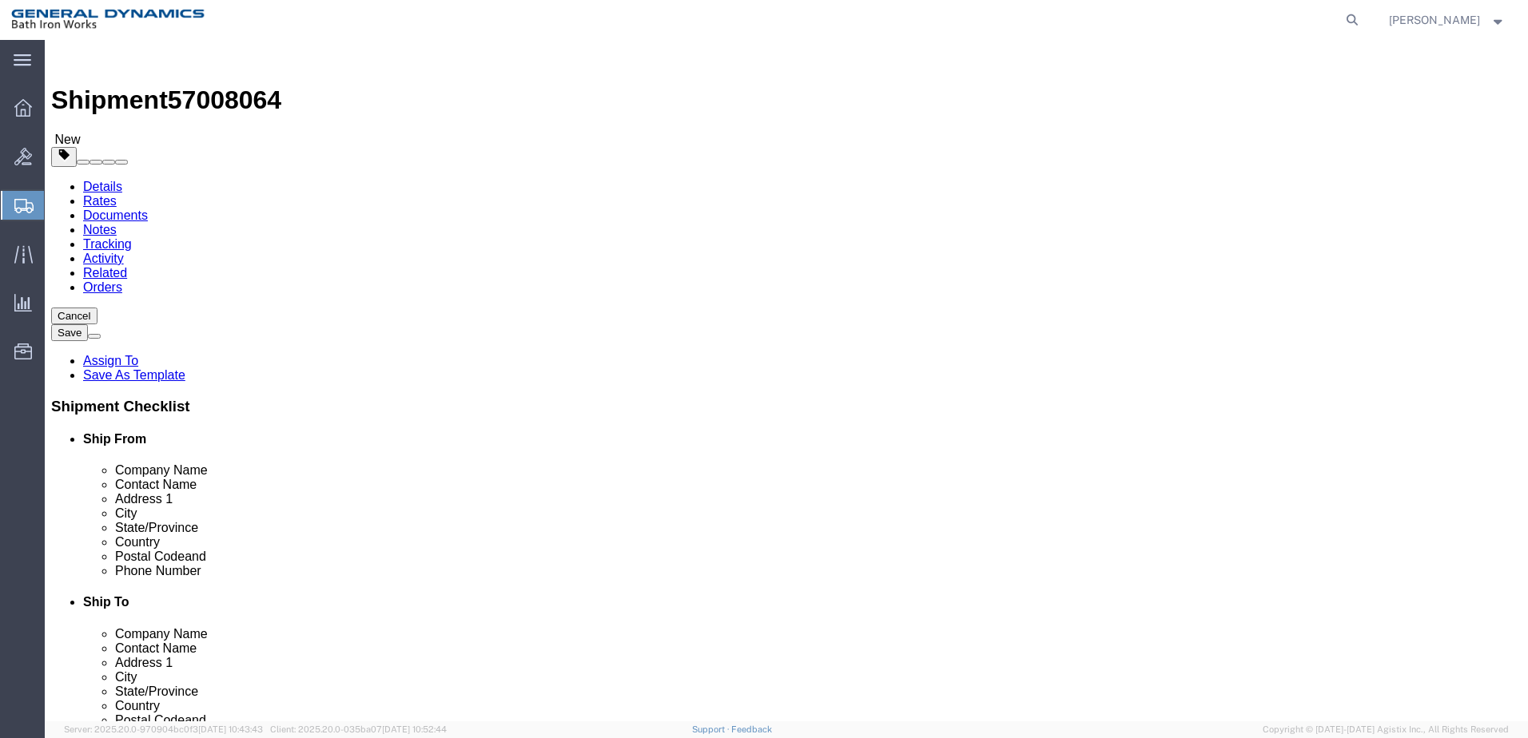
click link "Details"
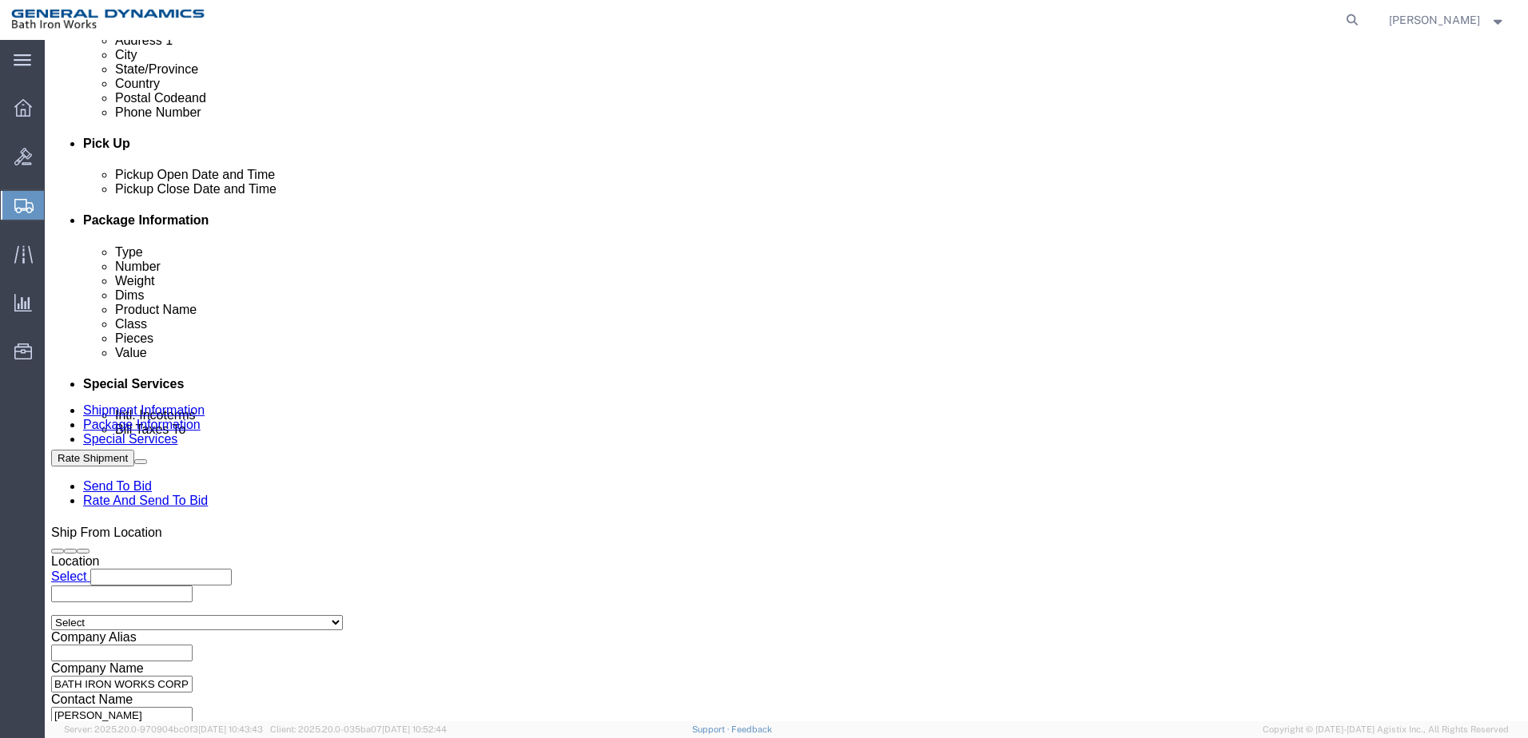
scroll to position [639, 0]
click select "Select Account Type Activity ID Airline Appointment Number ASN Batch Request # …"
select select "SHIPMENTIDNUM"
click select "Select Account Type Activity ID Airline Appointment Number ASN Batch Request # …"
click input "text"
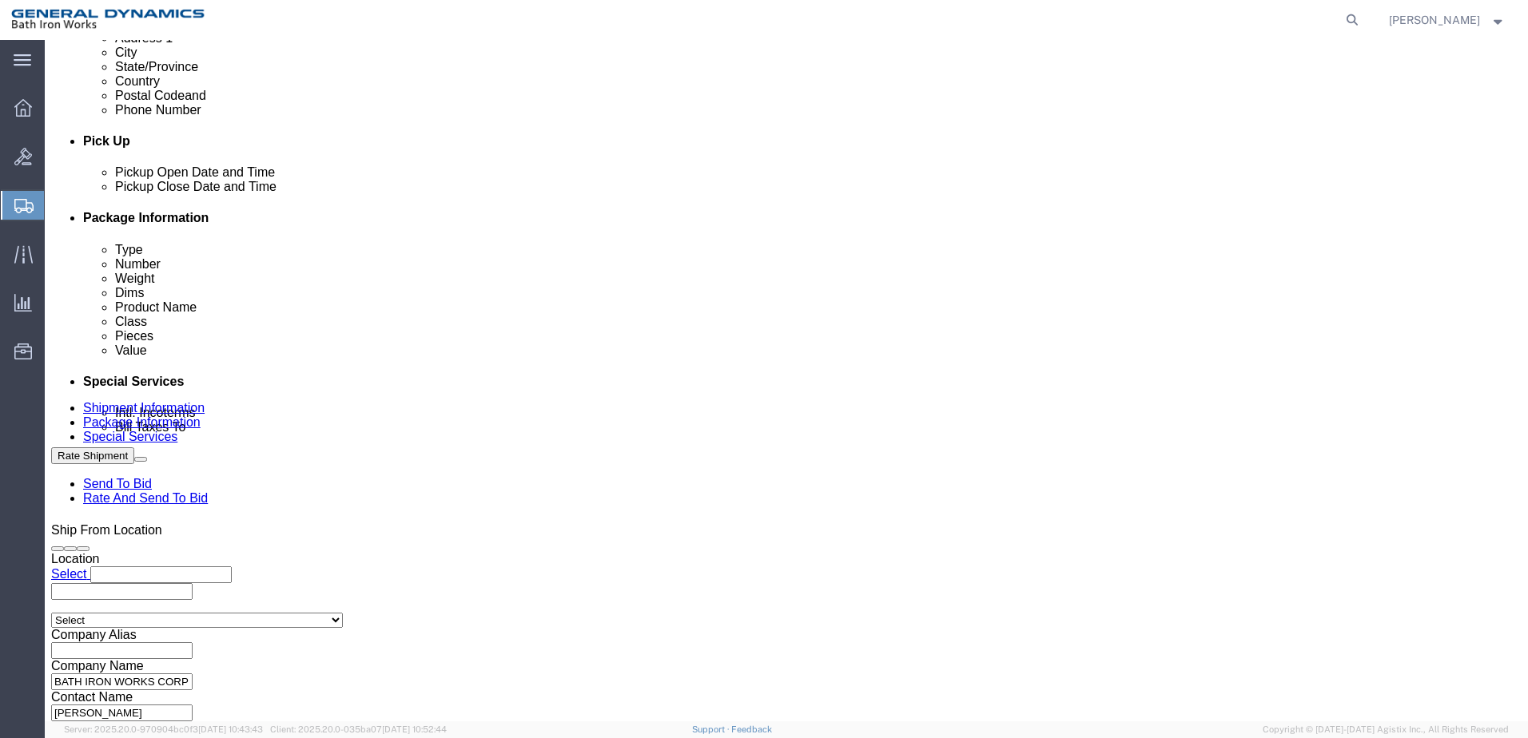
type input "63761"
click select "Select Account Type Activity ID Airline Appointment Number ASN Batch Request # …"
select select "PURCHORD"
click select "Select Account Type Activity ID Airline Appointment Number ASN Batch Request # …"
click input "text"
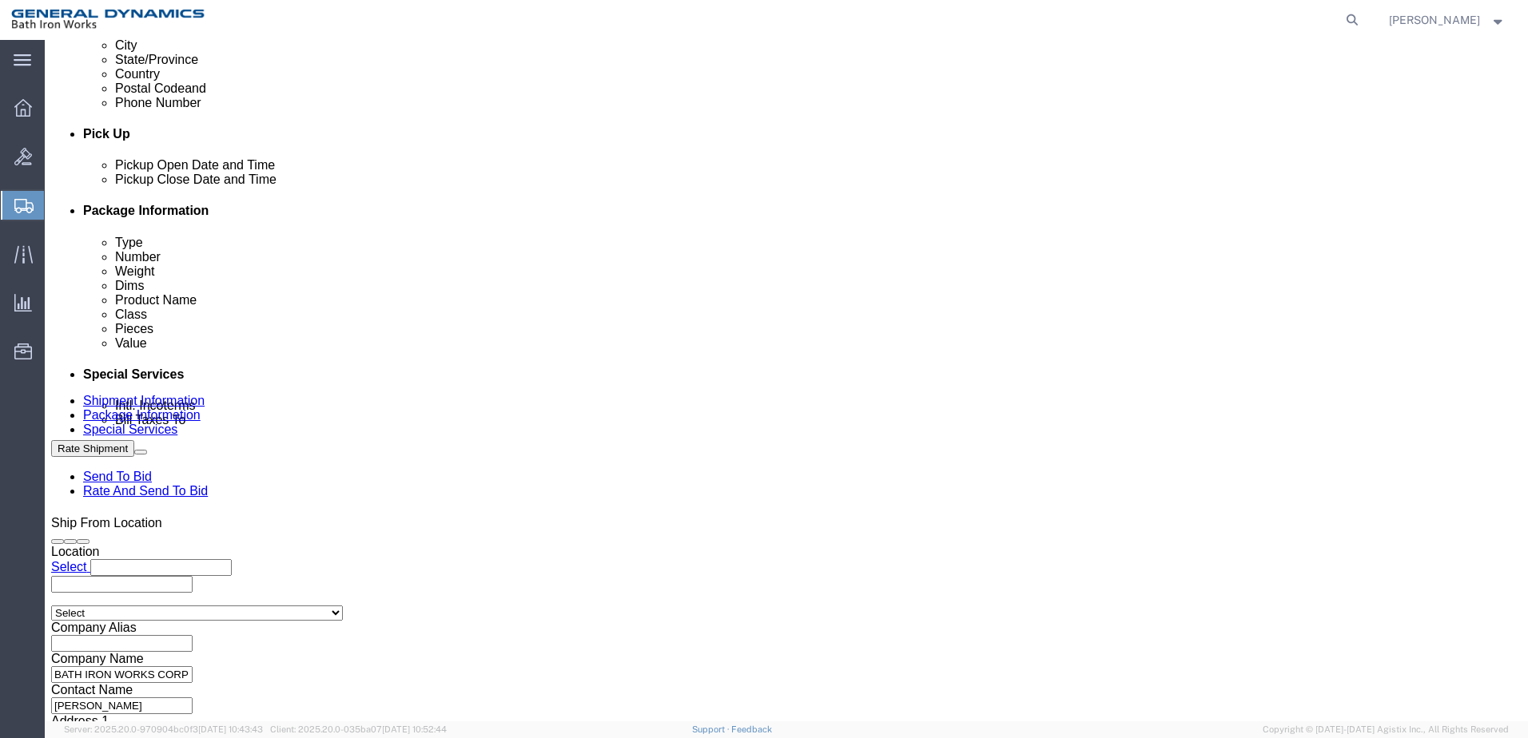
scroll to position [690, 0]
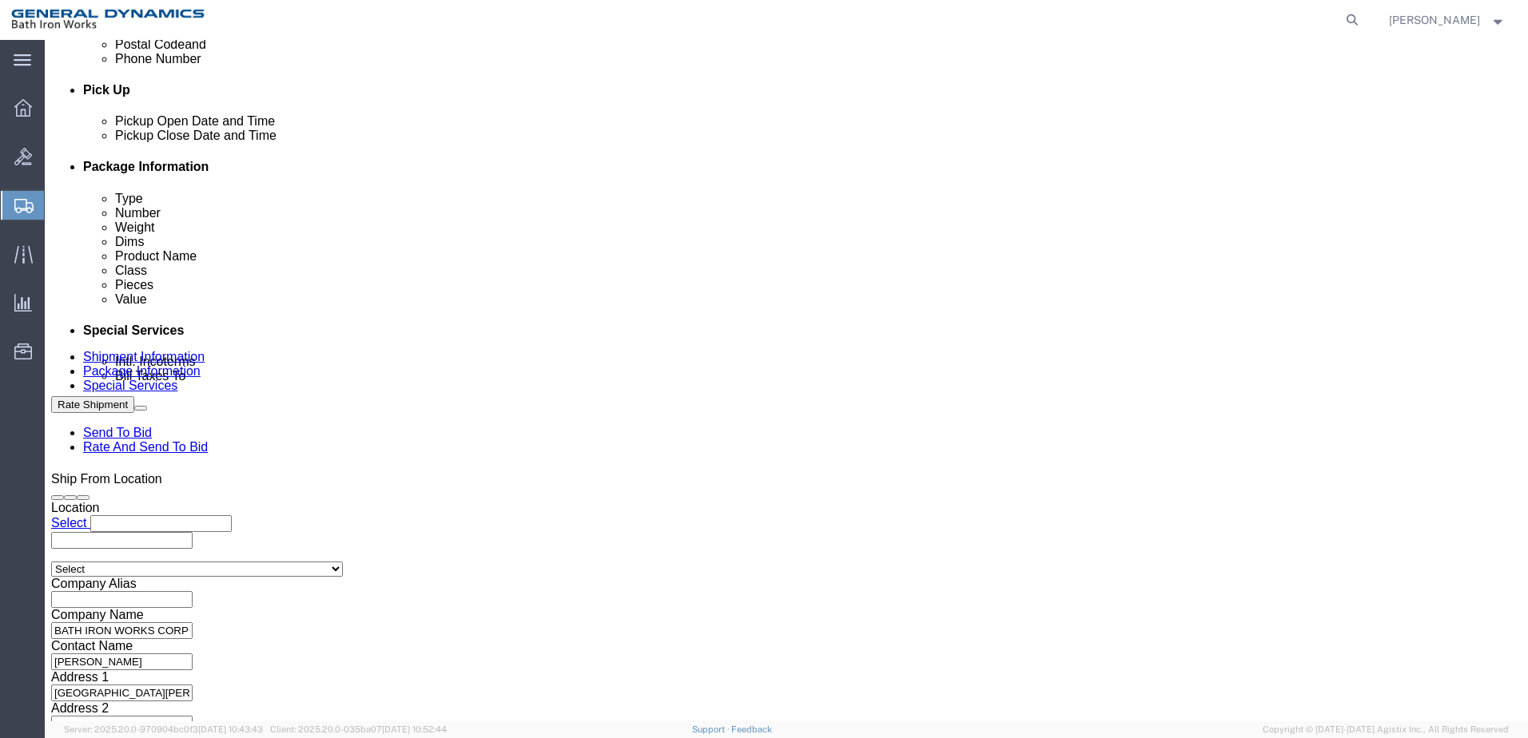
type input "00091AUPHU"
click button "Continue"
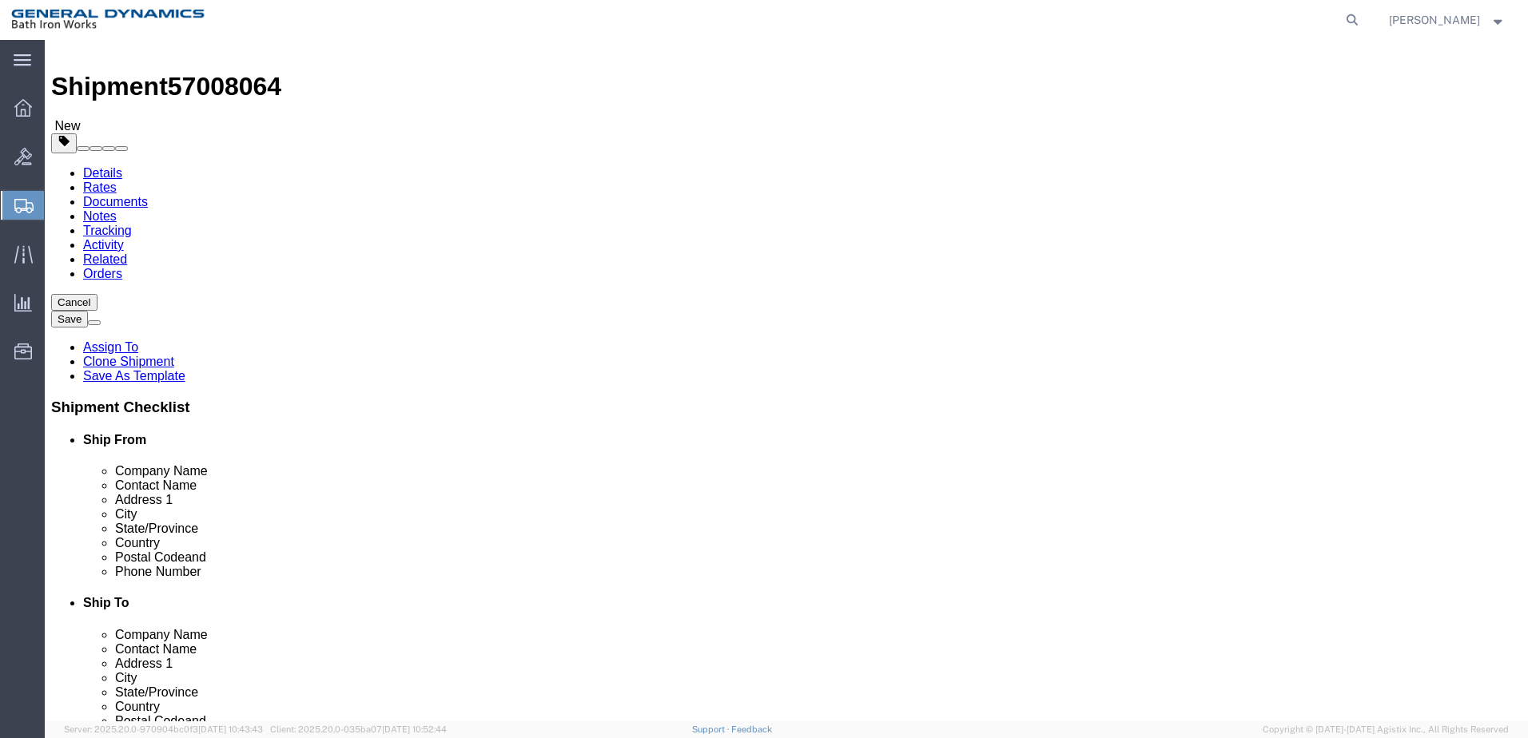
scroll to position [35, 0]
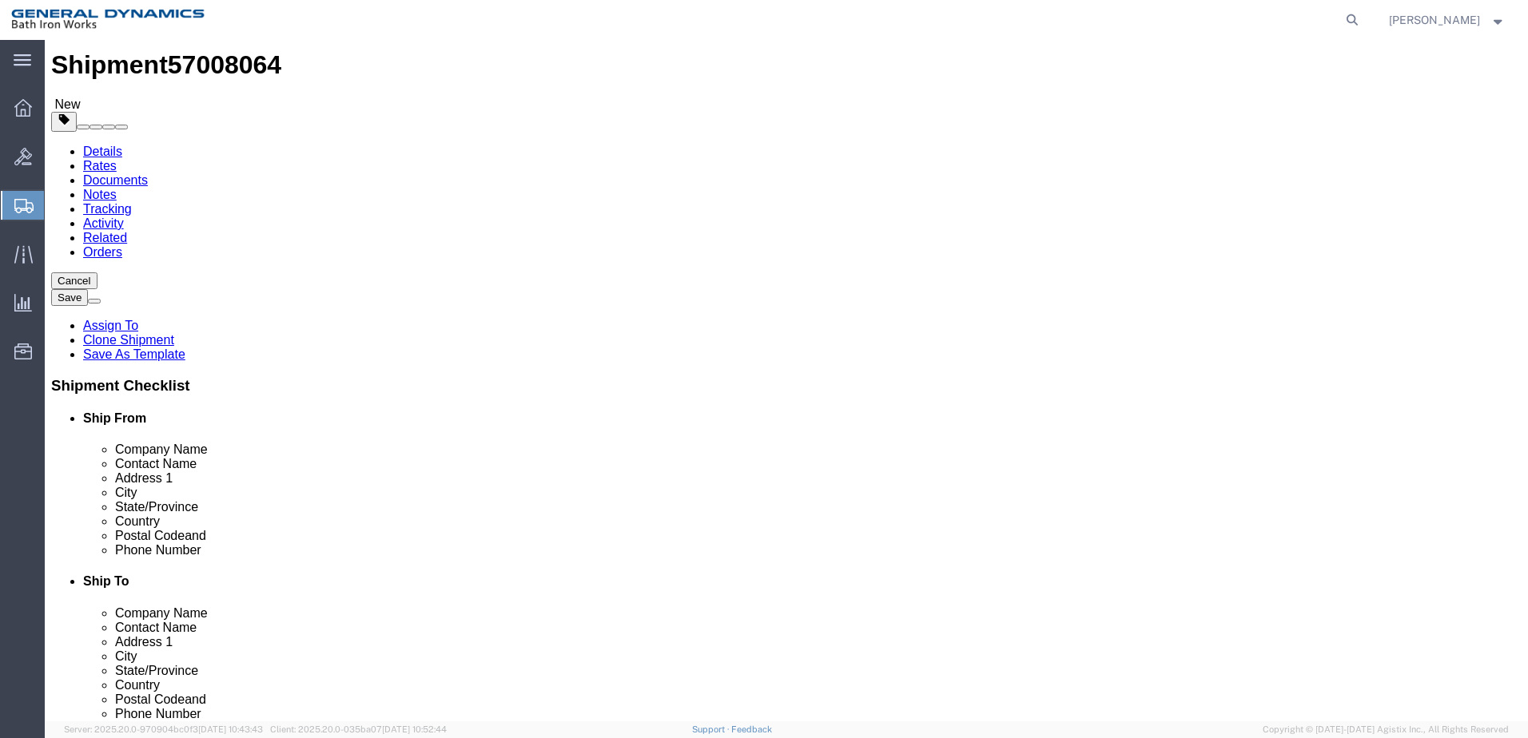
click button "Continue"
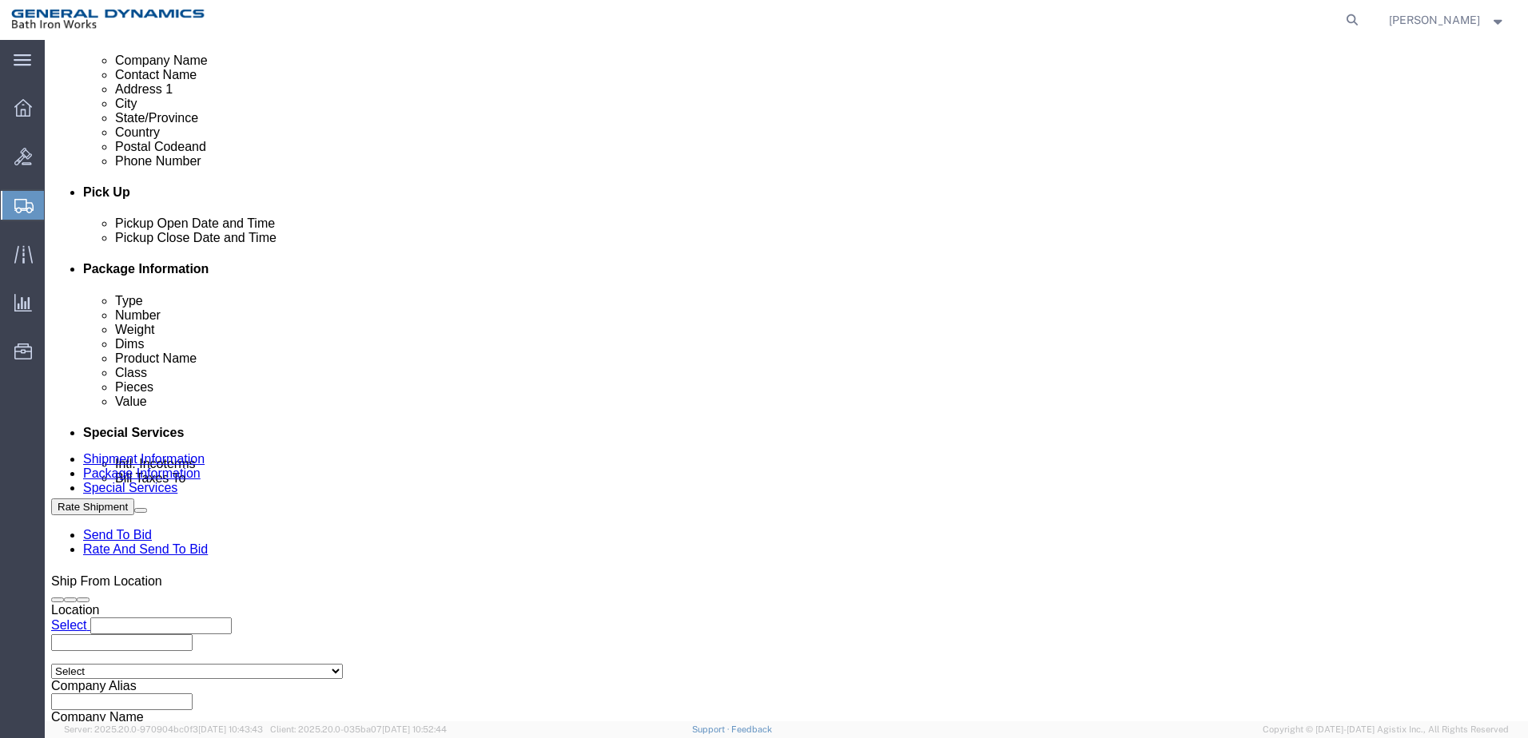
scroll to position [594, 0]
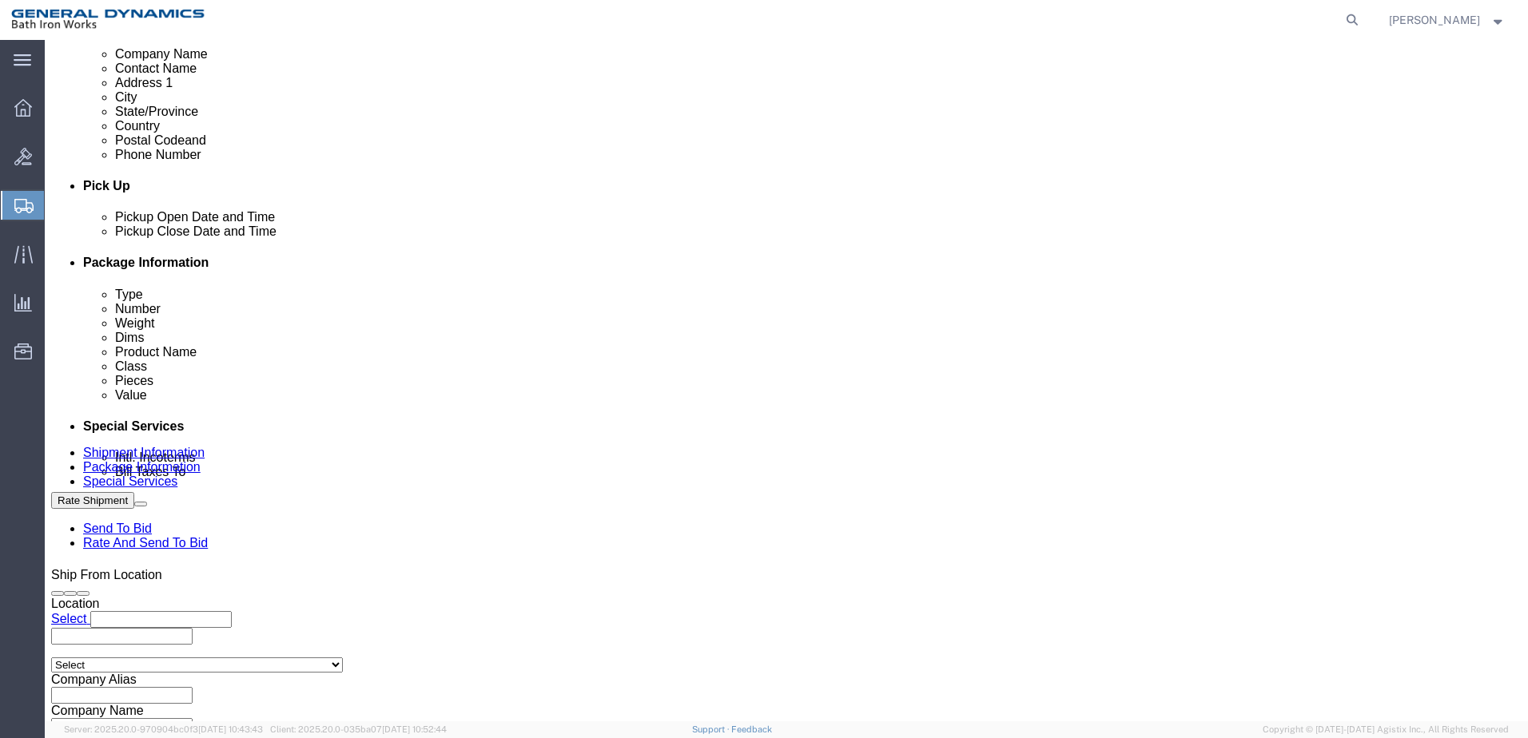
click select "Select Recipient Account Sender/Shipper Third Party Account"
select select "THRD"
click select "Select Recipient Account Sender/Shipper Third Party Account"
select select
click select "Select DHL FedEx Express UPS"
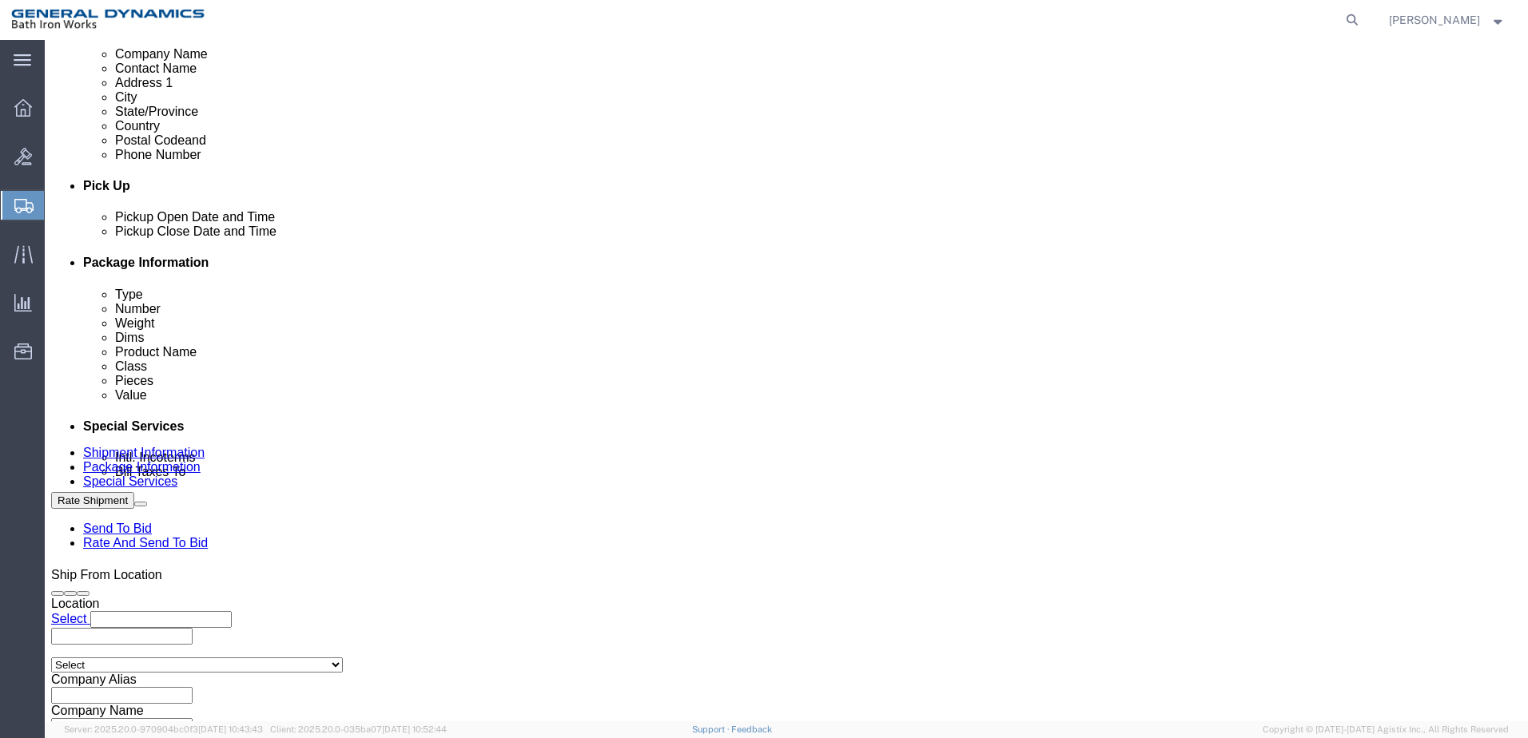
click div "Billing Location Select Select My Profile Location ACE [GEOGRAPHIC_DATA] [GEOGR…"
click select "Select DHL FedEx Express UPS"
click div "Billing Location Select Select My Profile Location ACE [GEOGRAPHIC_DATA] [GEOGR…"
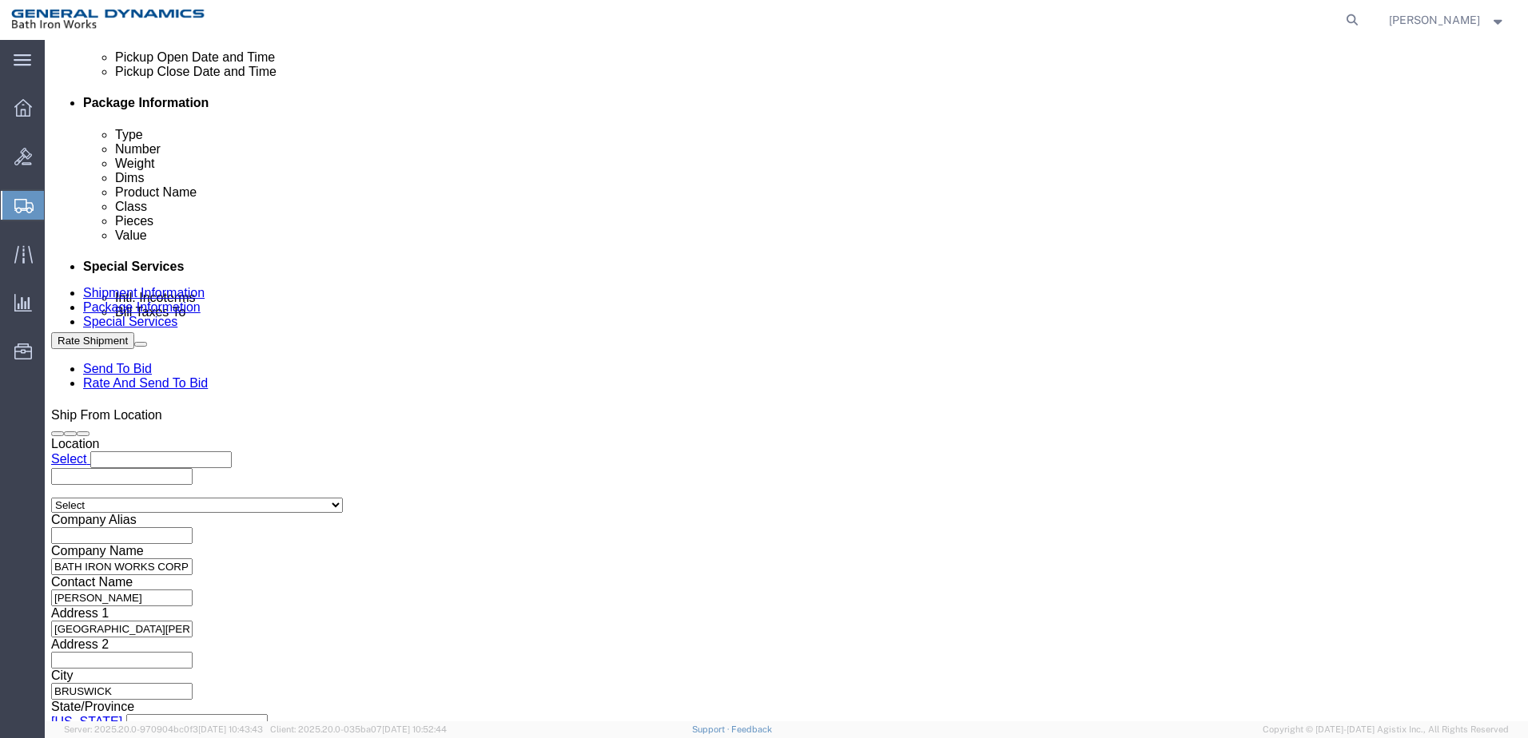
scroll to position [674, 0]
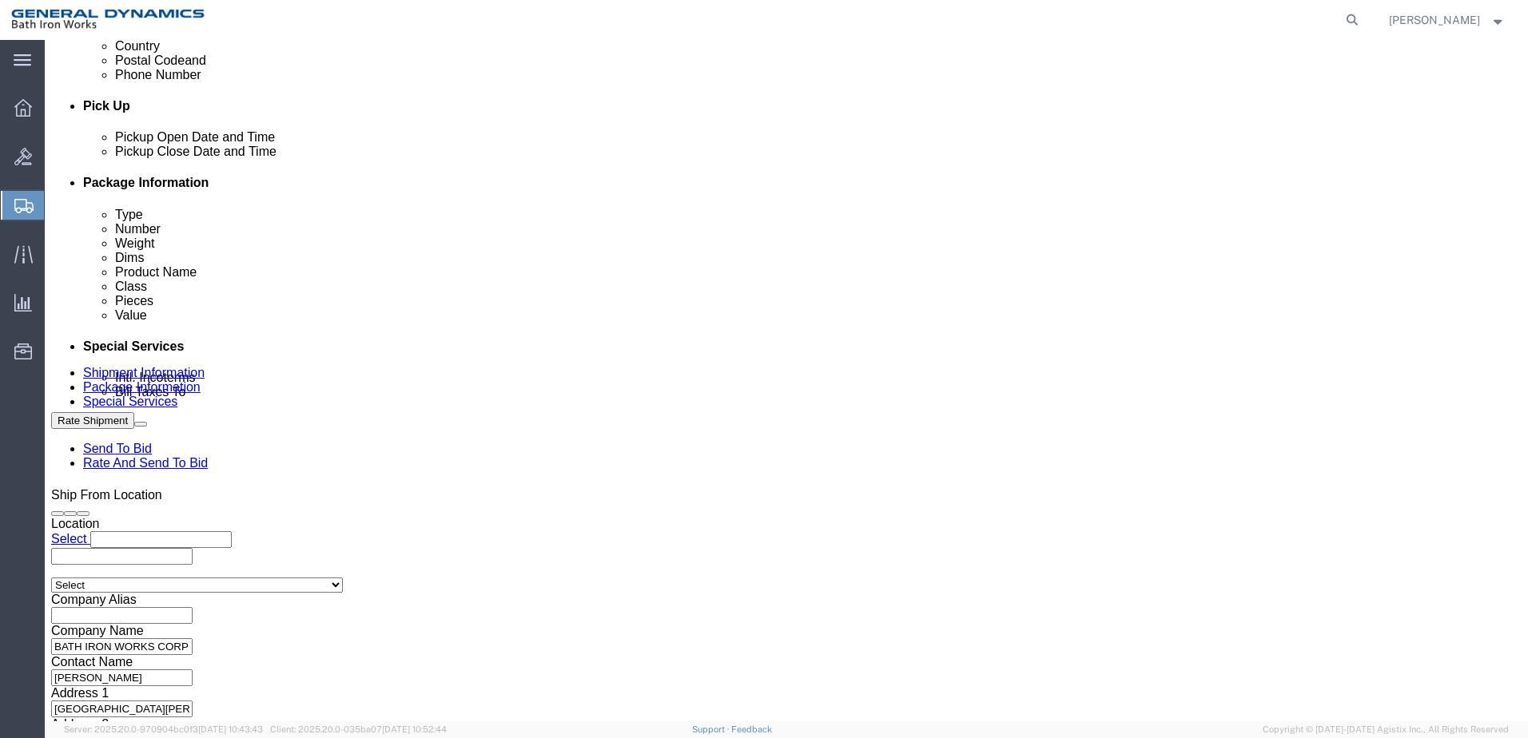
select "15760"
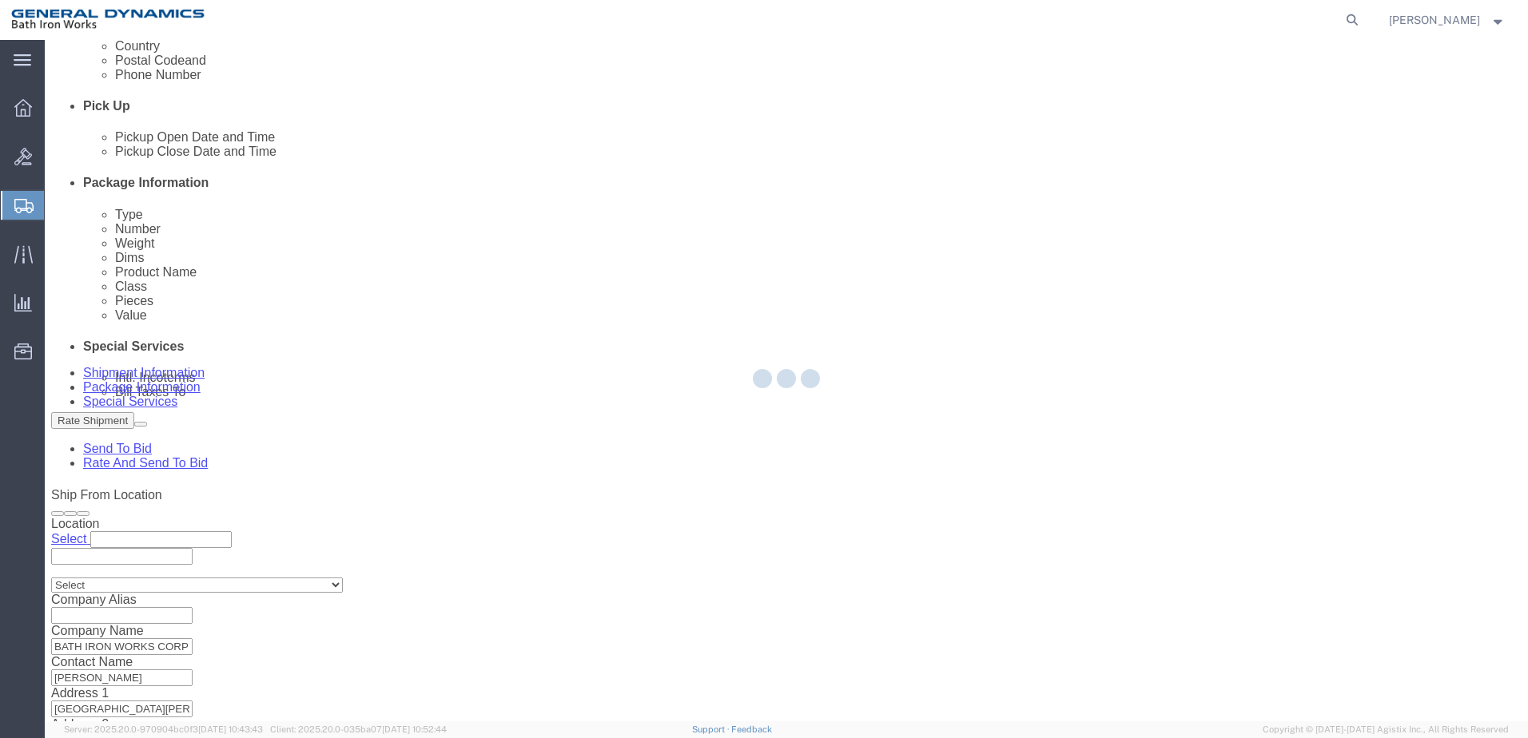
type input "General Dynamics Bath Iron Works"
type input "[GEOGRAPHIC_DATA][PERSON_NAME]"
select select "US"
type input "[GEOGRAPHIC_DATA]"
type input "04011"
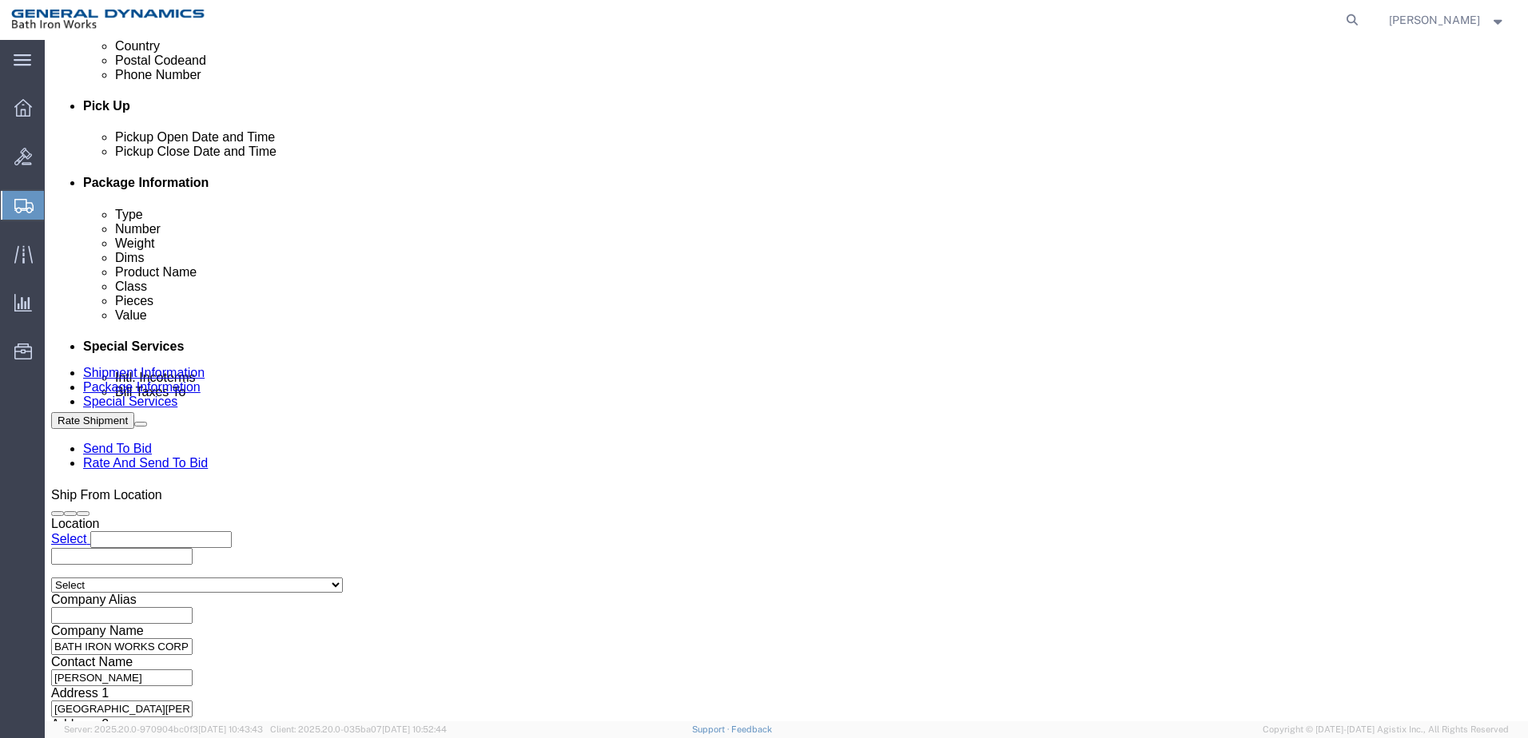
select select "ME"
click input "text"
drag, startPoint x: 333, startPoint y: 319, endPoint x: 289, endPoint y: 316, distance: 44.1
click select "Select Recipient Account Sender/Shipper Third Party Account"
select select "SHIP"
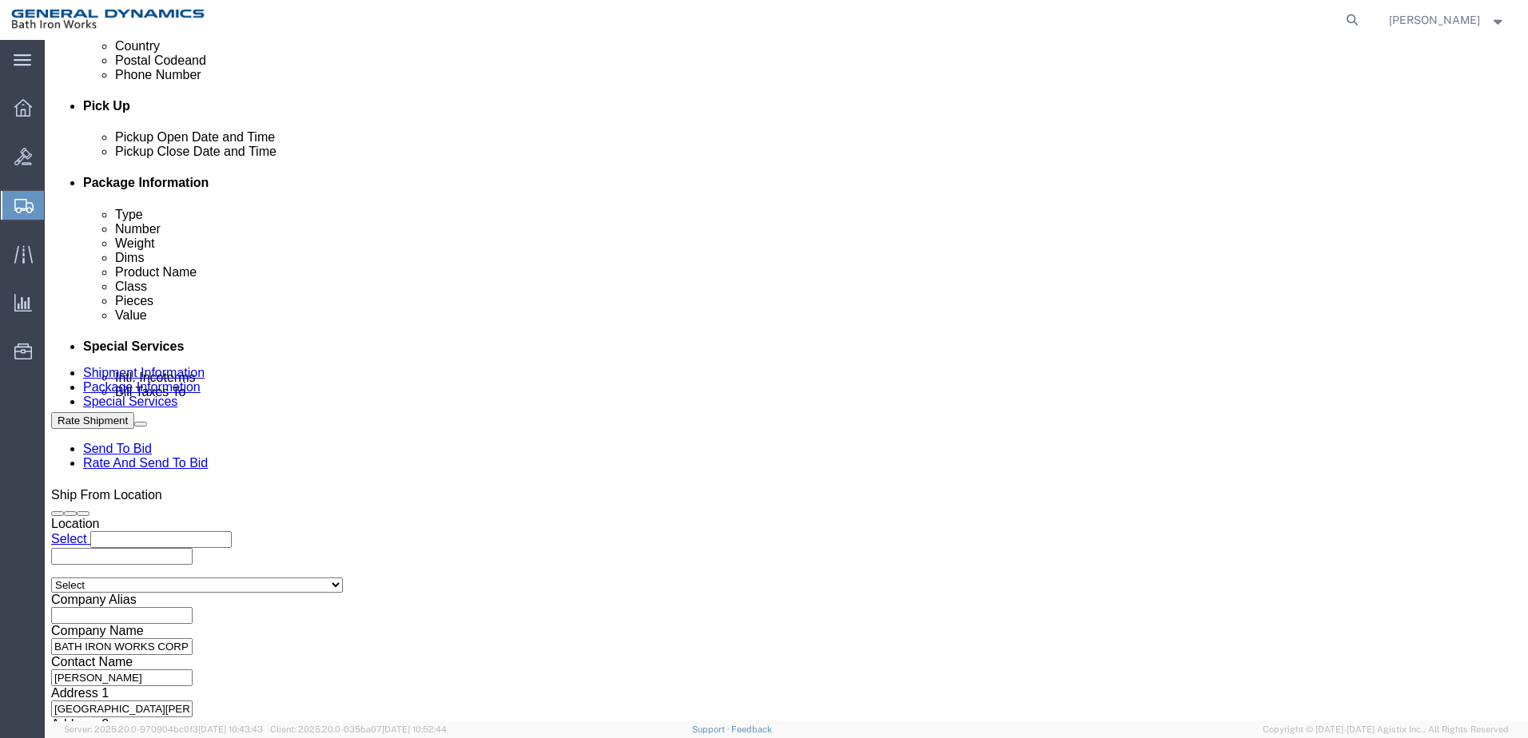
click select "Select Recipient Account Sender/Shipper Third Party Account"
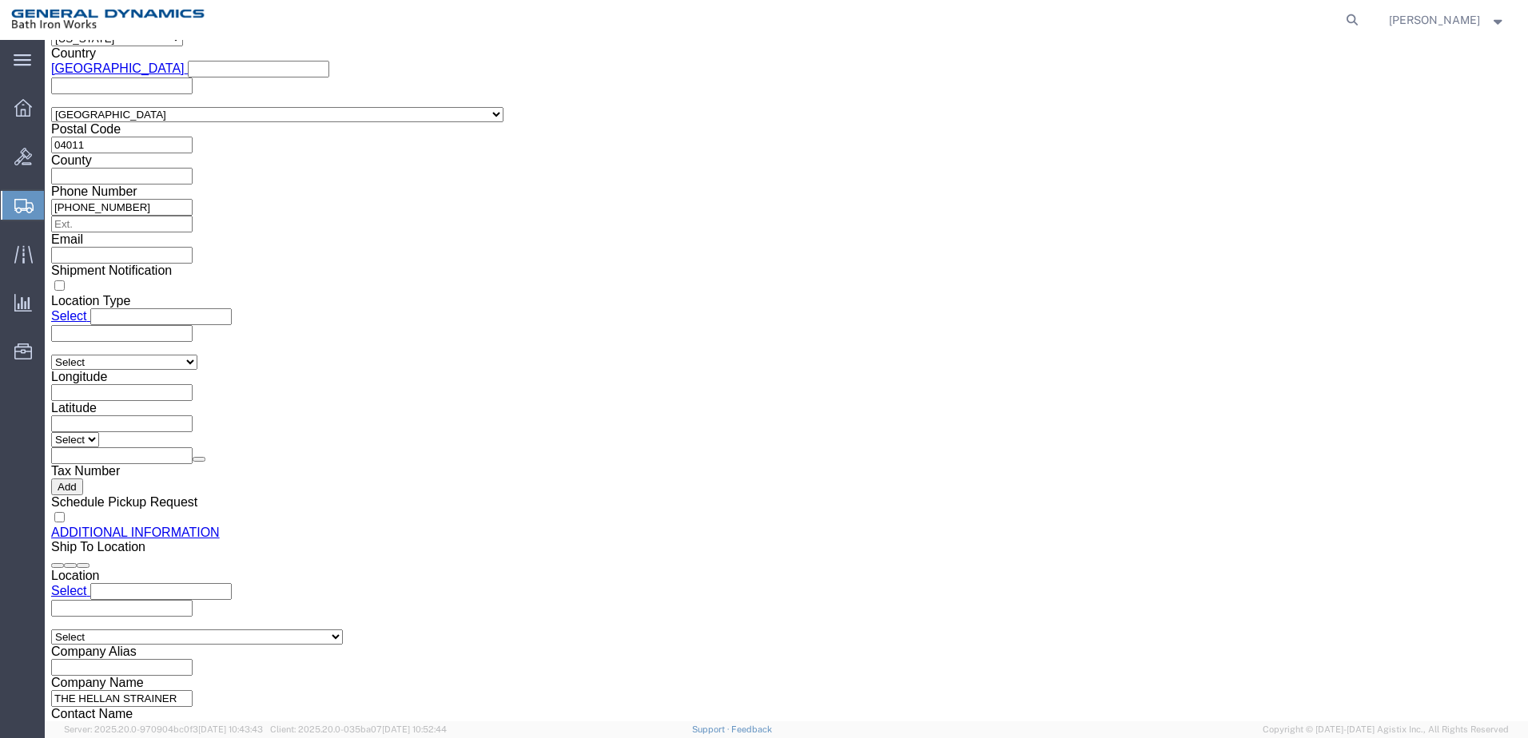
scroll to position [1489, 0]
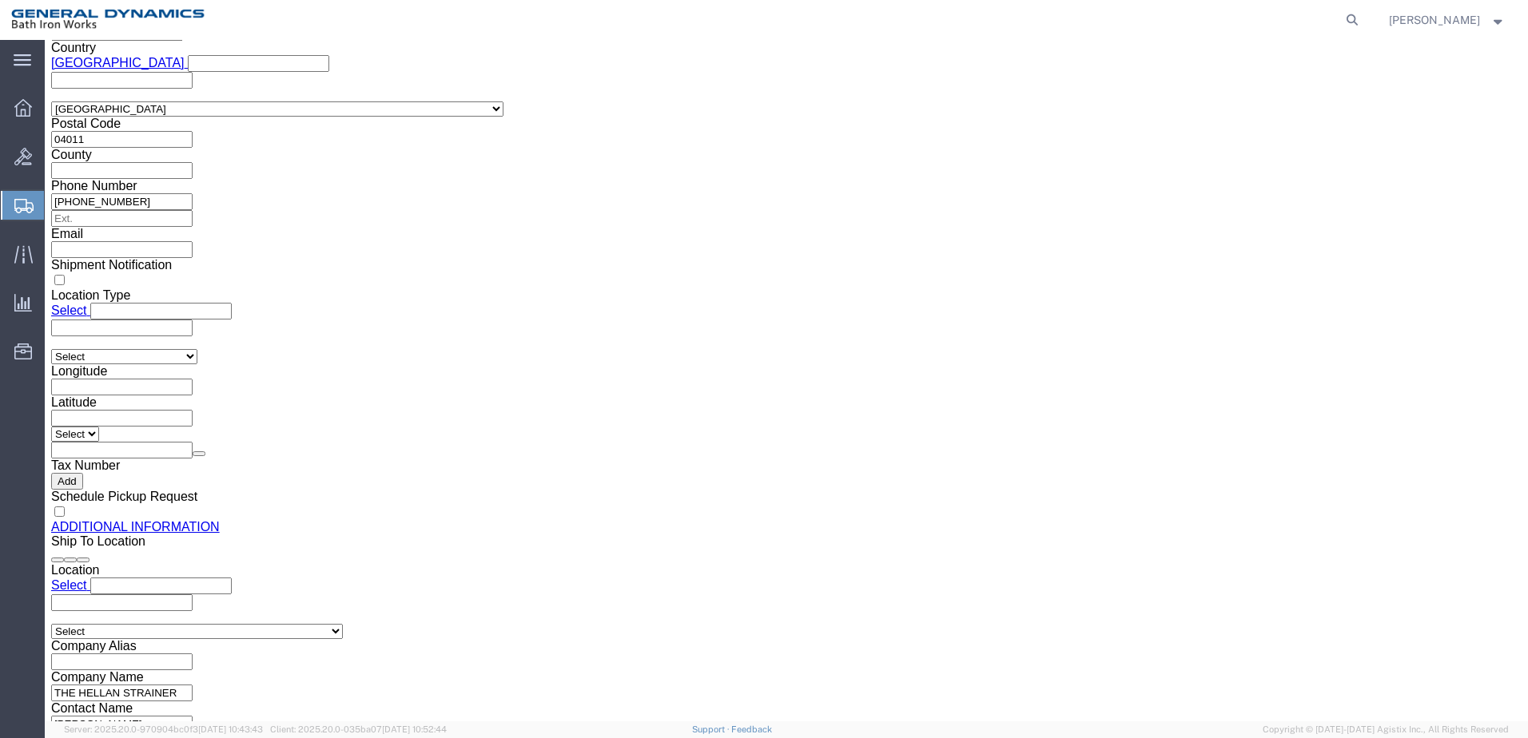
click button "Rate Shipment"
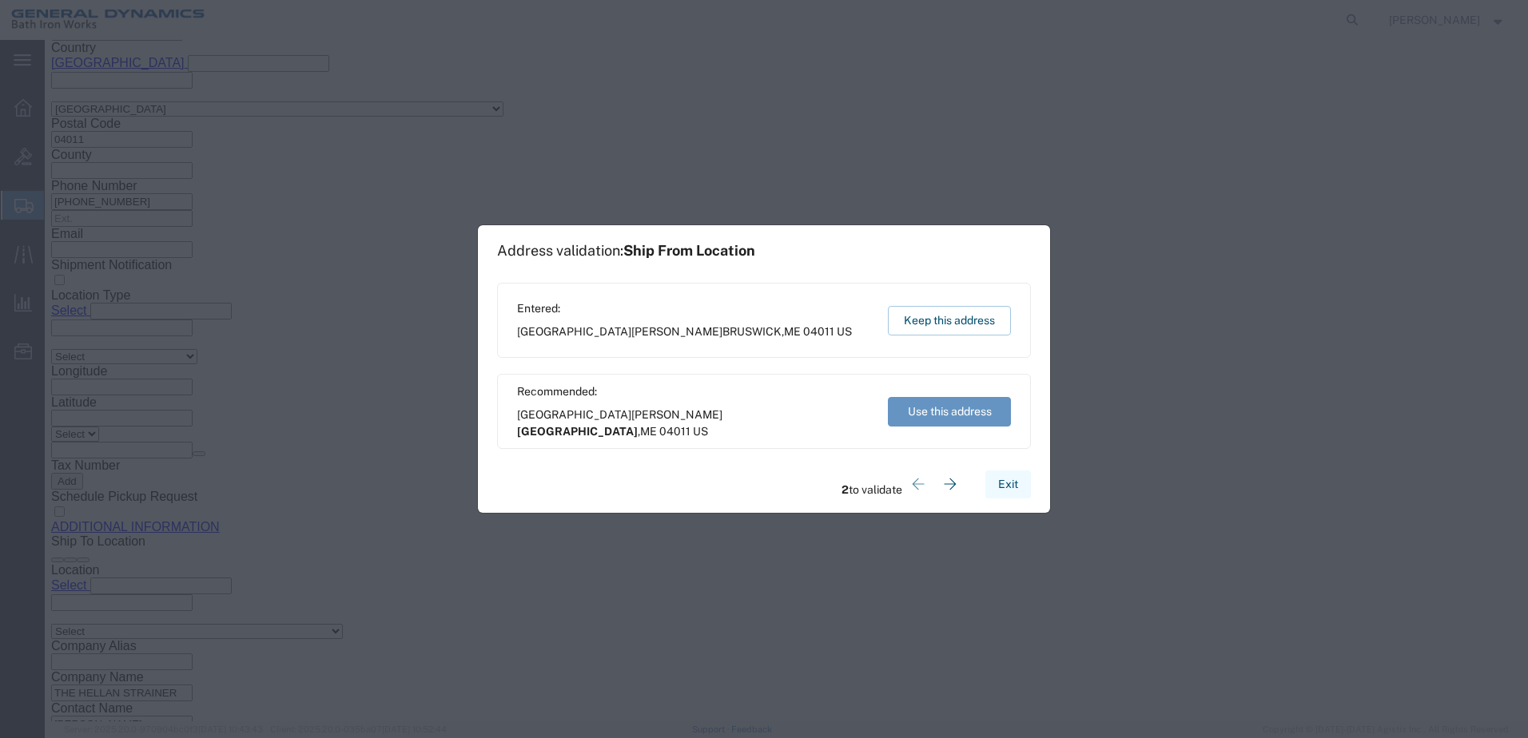
click at [1013, 485] on button "Exit" at bounding box center [1008, 485] width 46 height 28
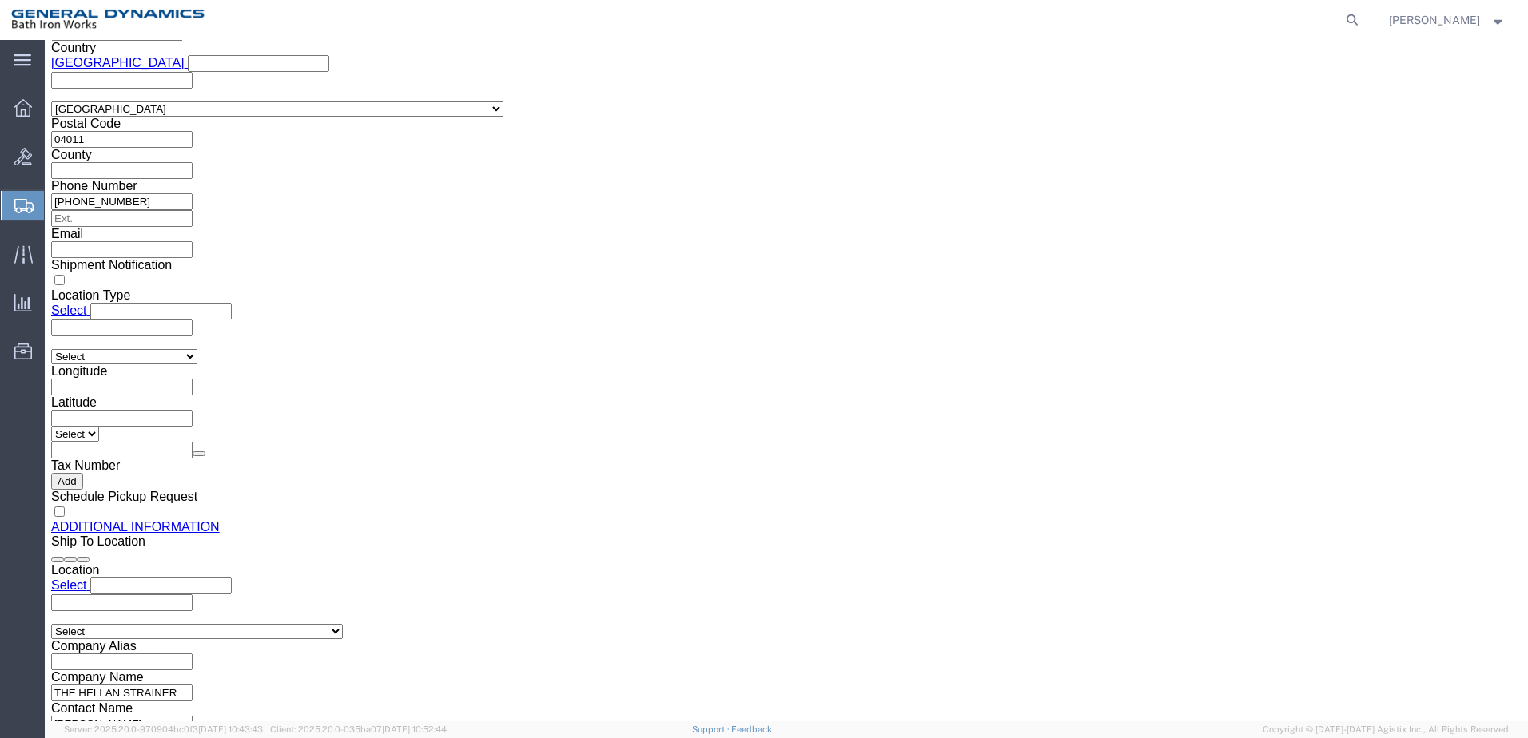
click link "Details"
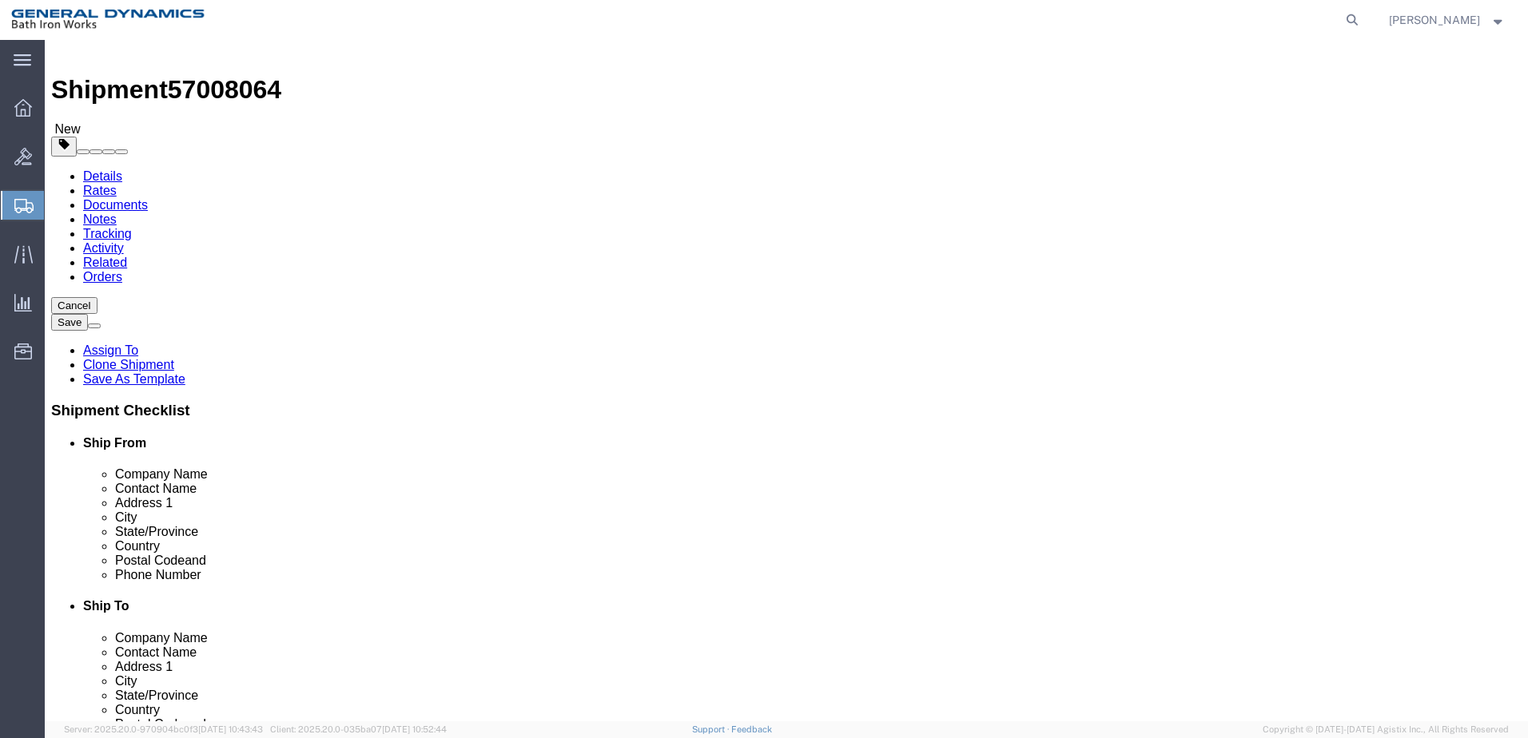
scroll to position [0, 0]
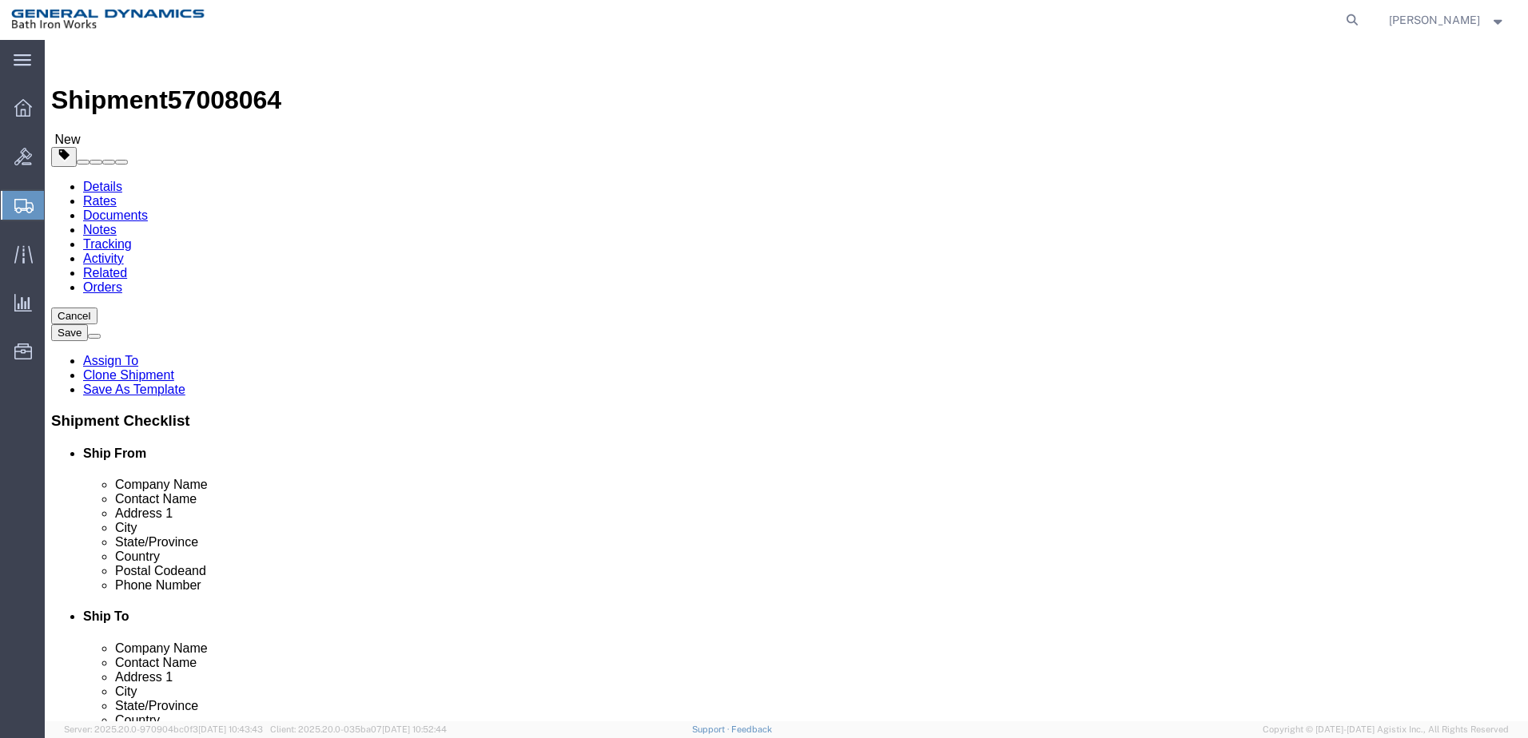
drag, startPoint x: 256, startPoint y: 510, endPoint x: 217, endPoint y: 509, distance: 38.4
click div "04011"
click input "[GEOGRAPHIC_DATA][PERSON_NAME]"
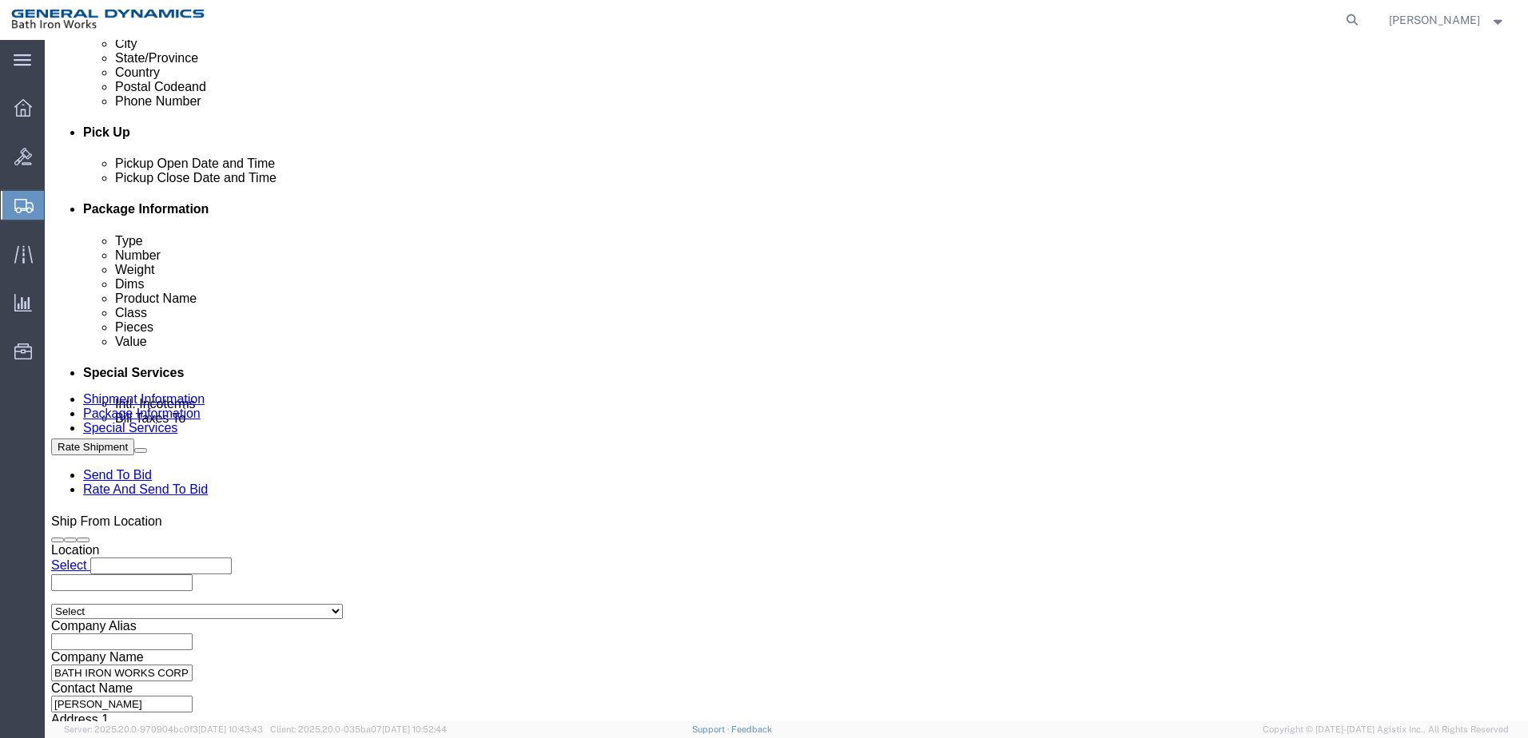
scroll to position [690, 0]
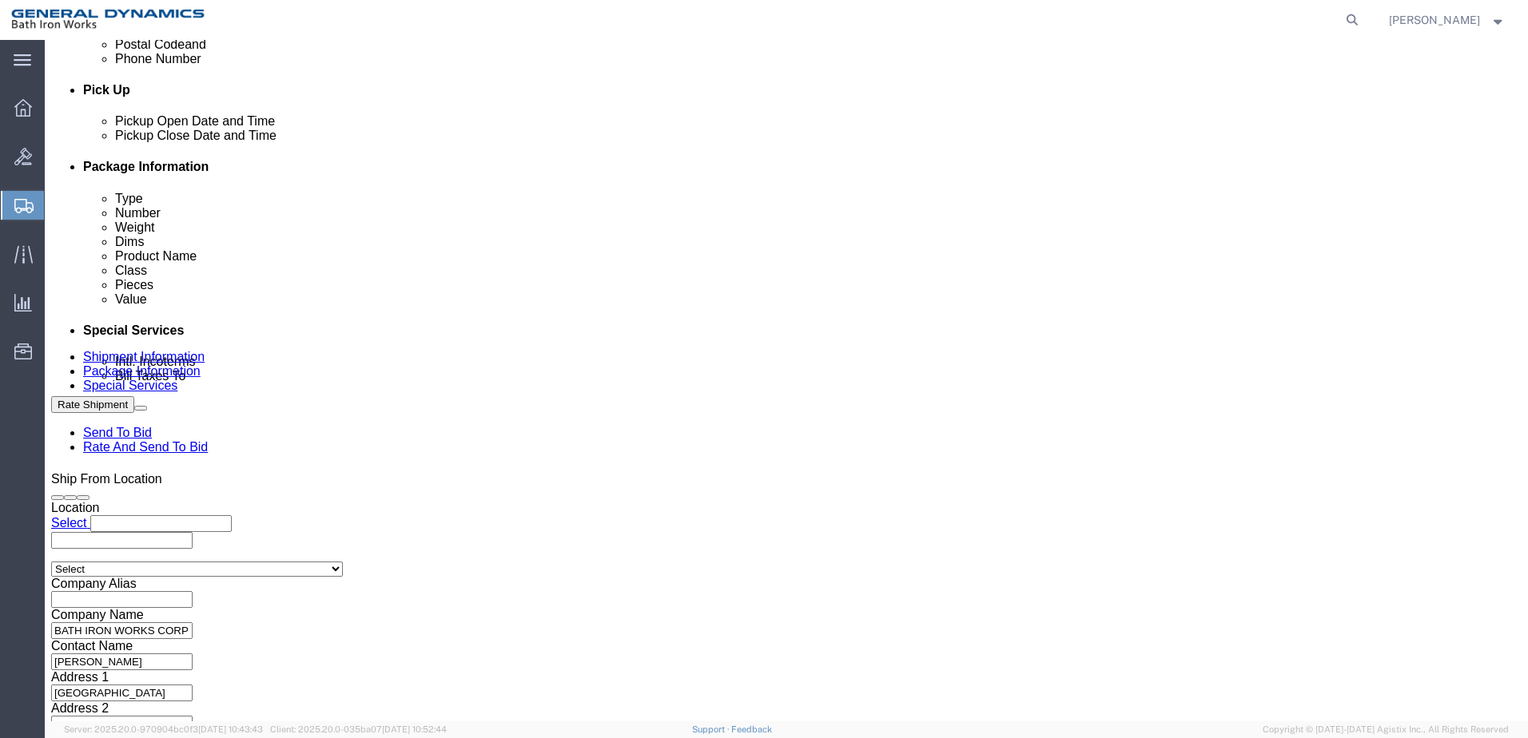
type input "[GEOGRAPHIC_DATA]"
click button "Continue"
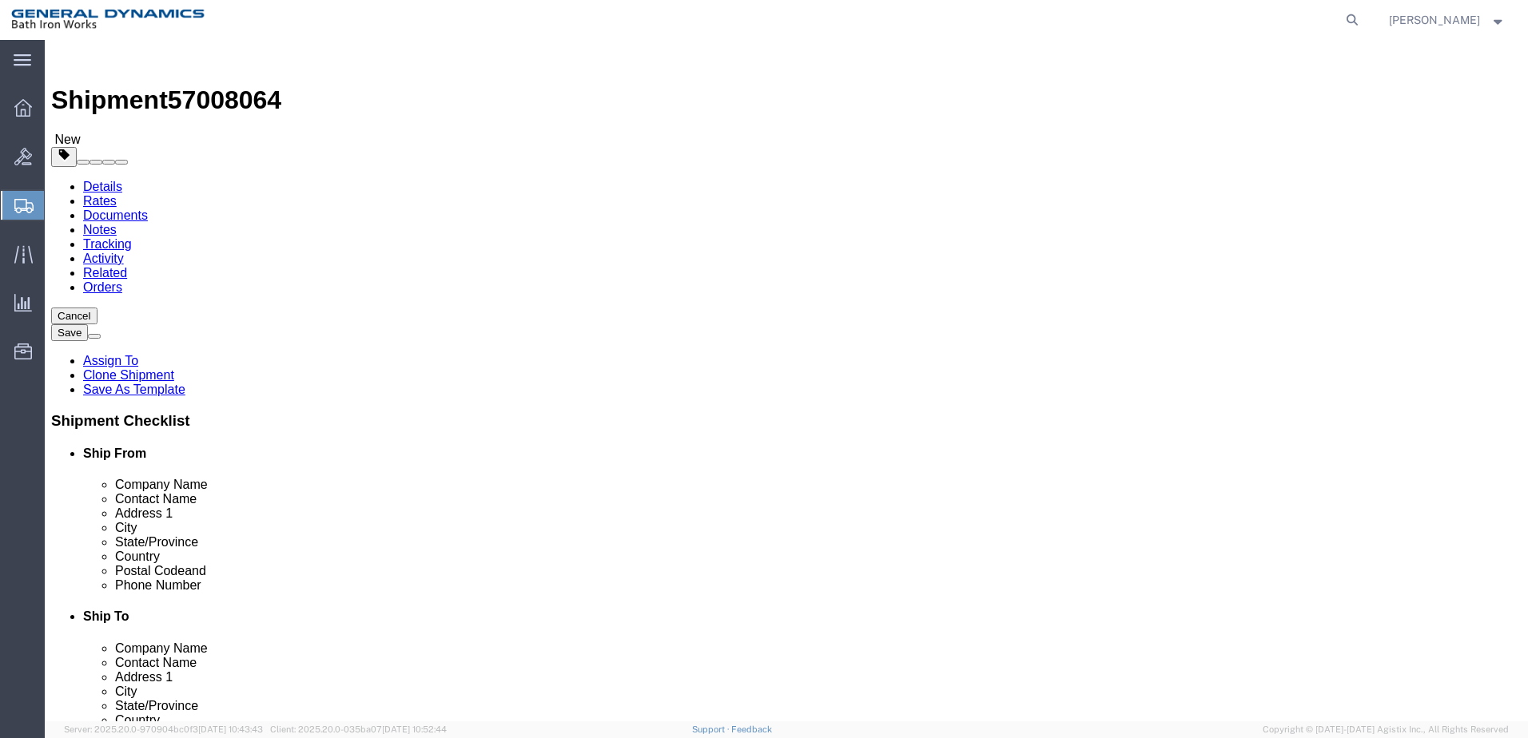
click button "Continue"
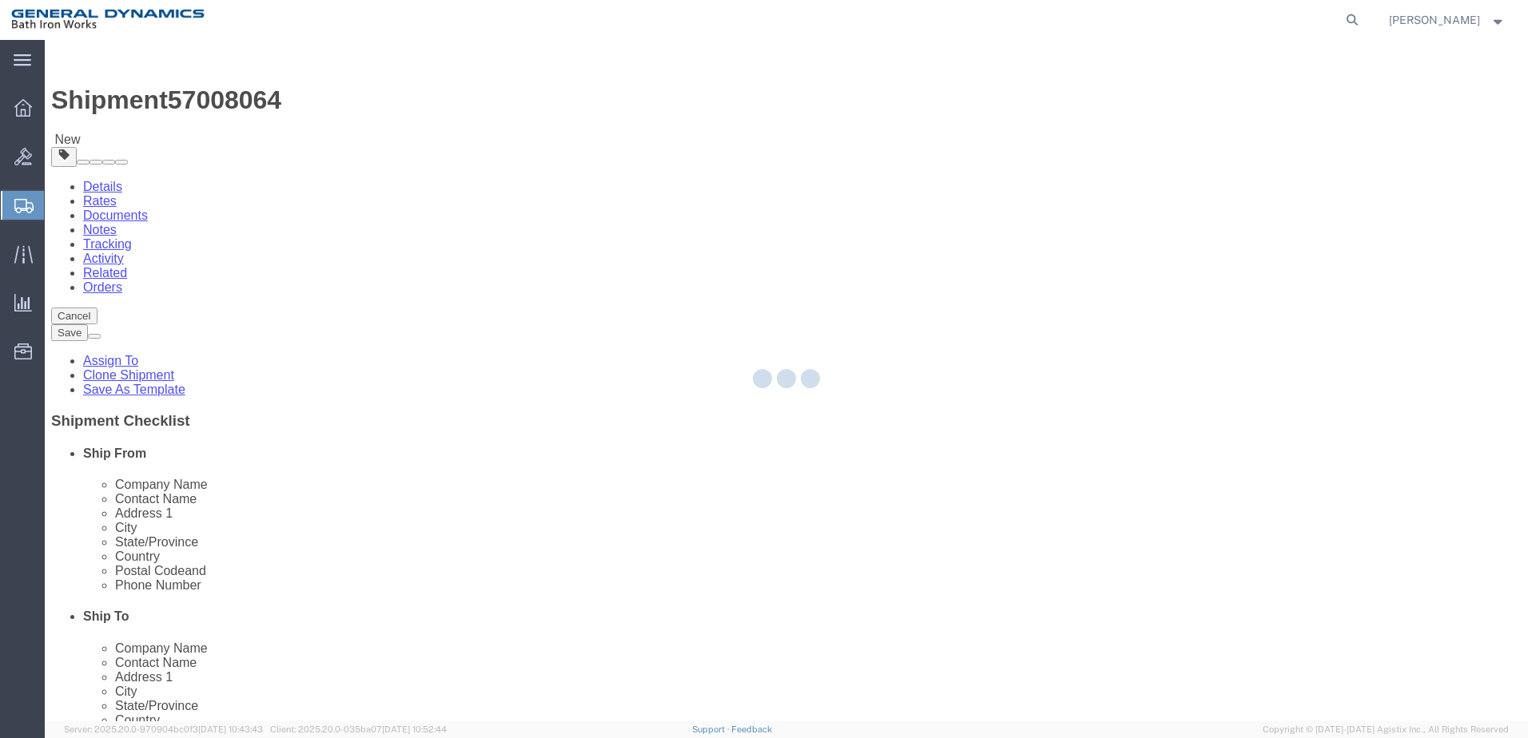
select select
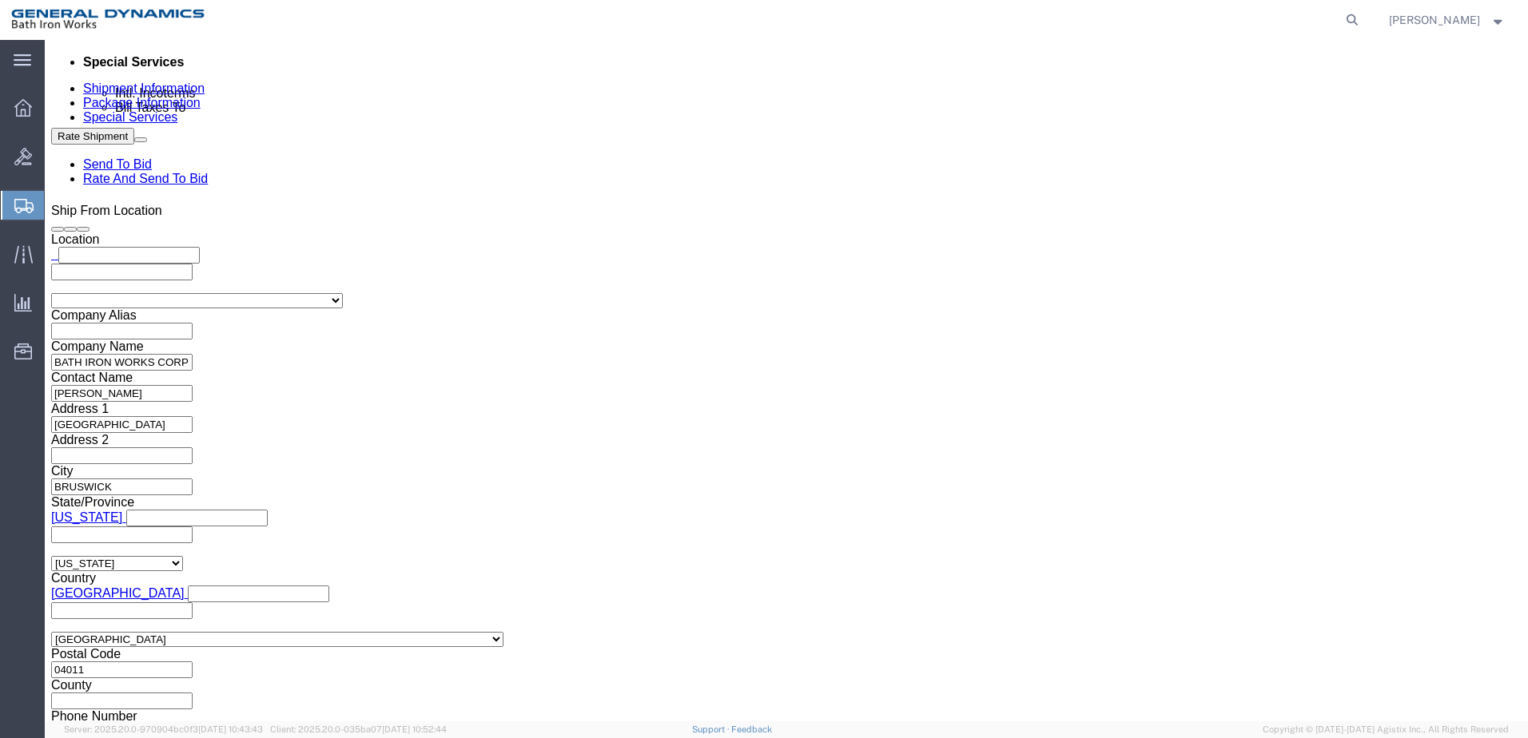
scroll to position [1489, 0]
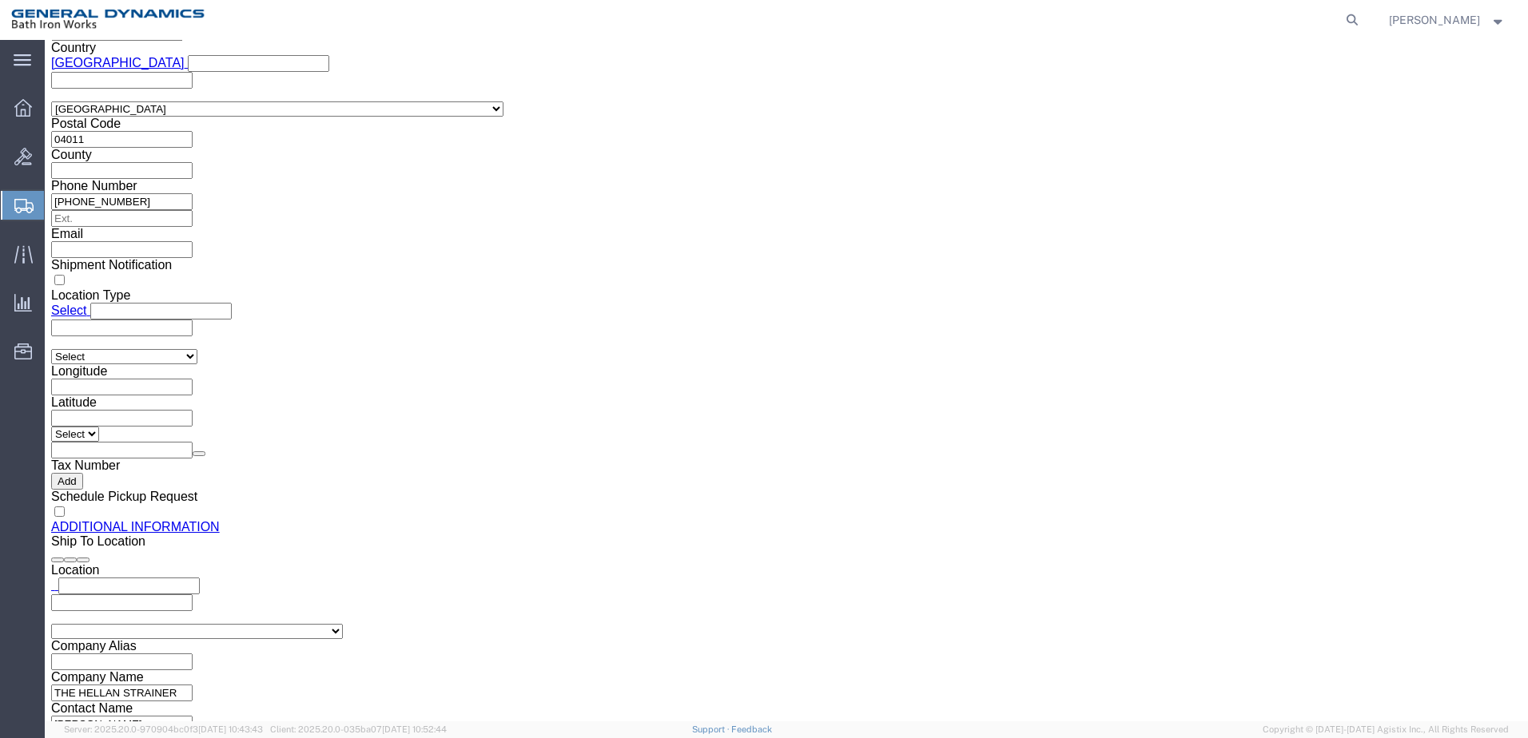
click button "Rate Shipment"
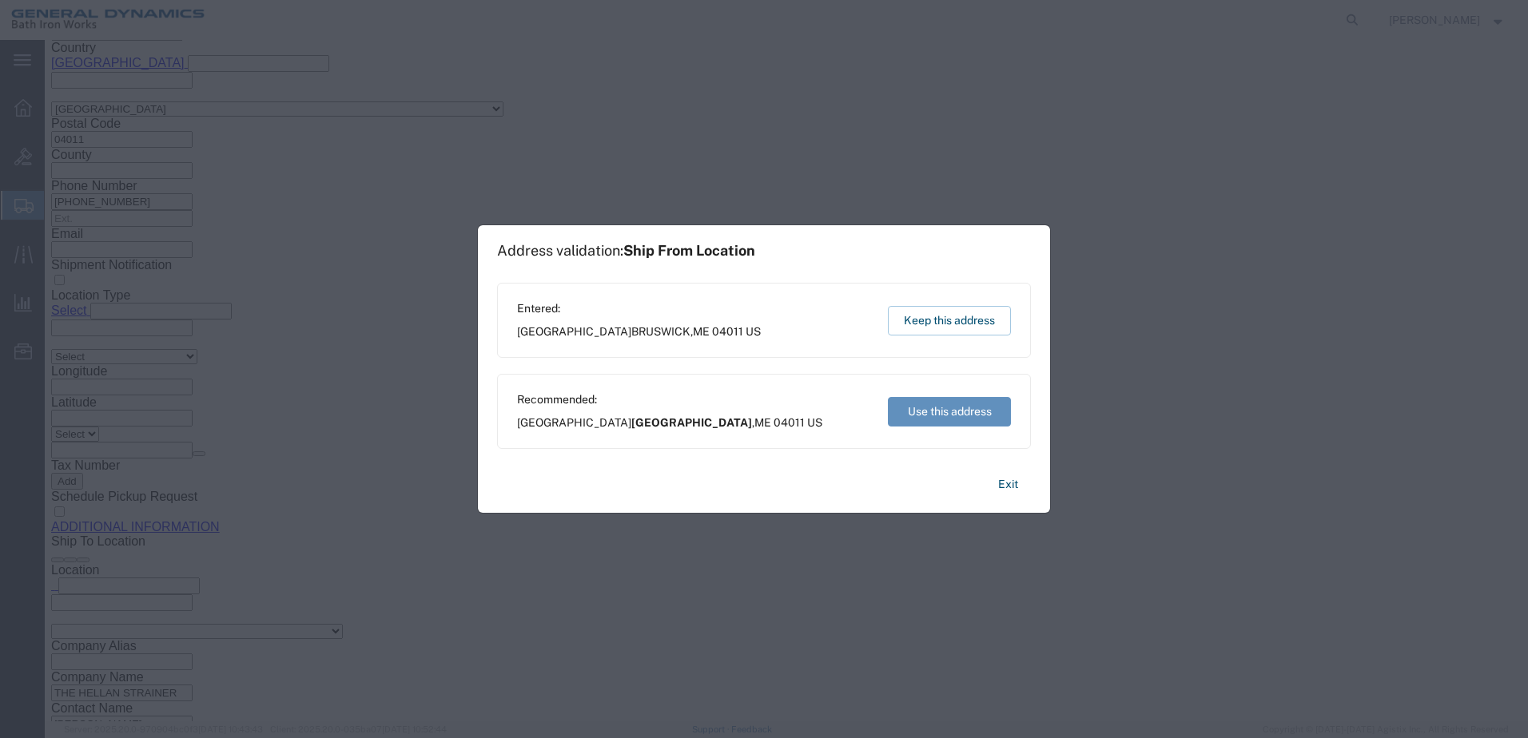
click at [948, 411] on button "Use this address" at bounding box center [949, 412] width 123 height 30
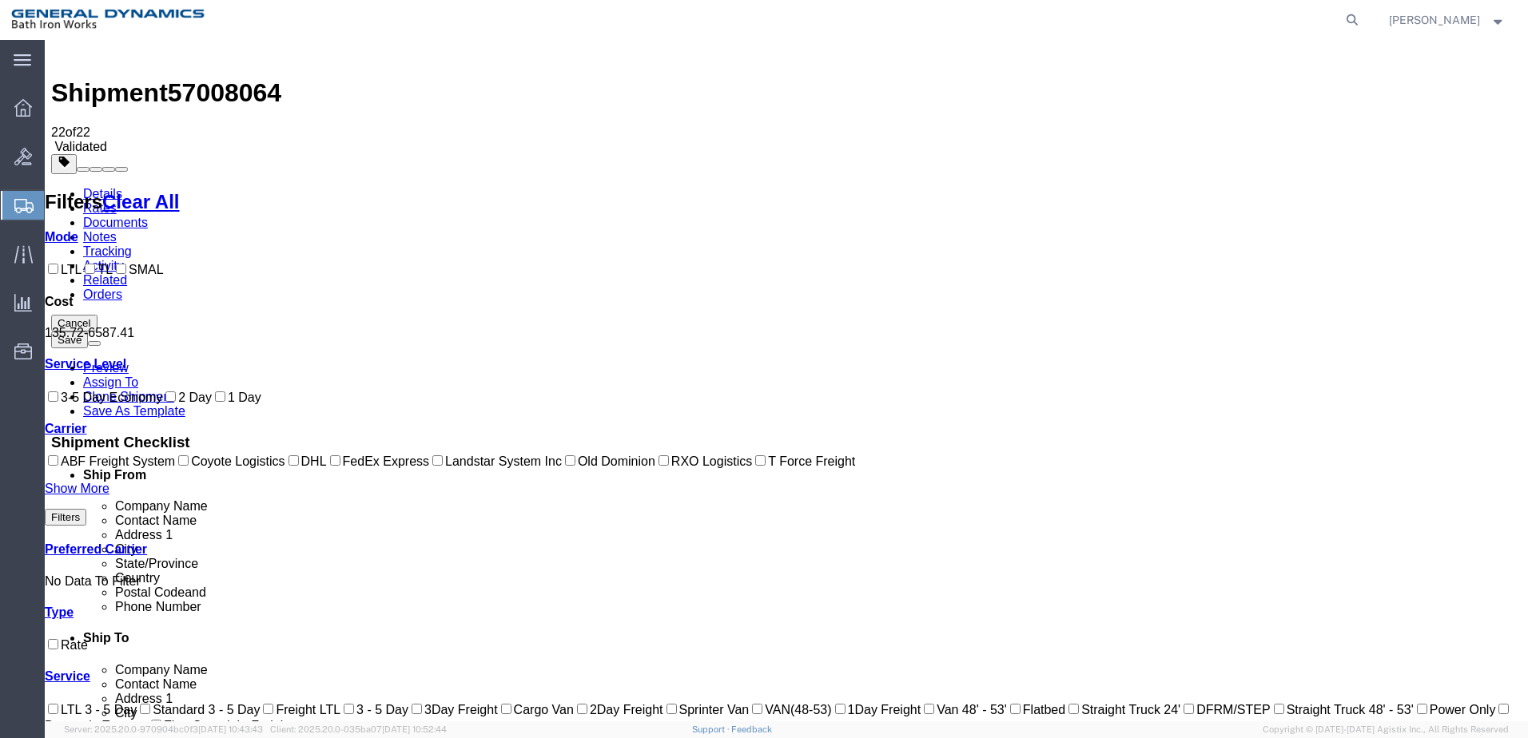
scroll to position [0, 0]
